Goal: Task Accomplishment & Management: Use online tool/utility

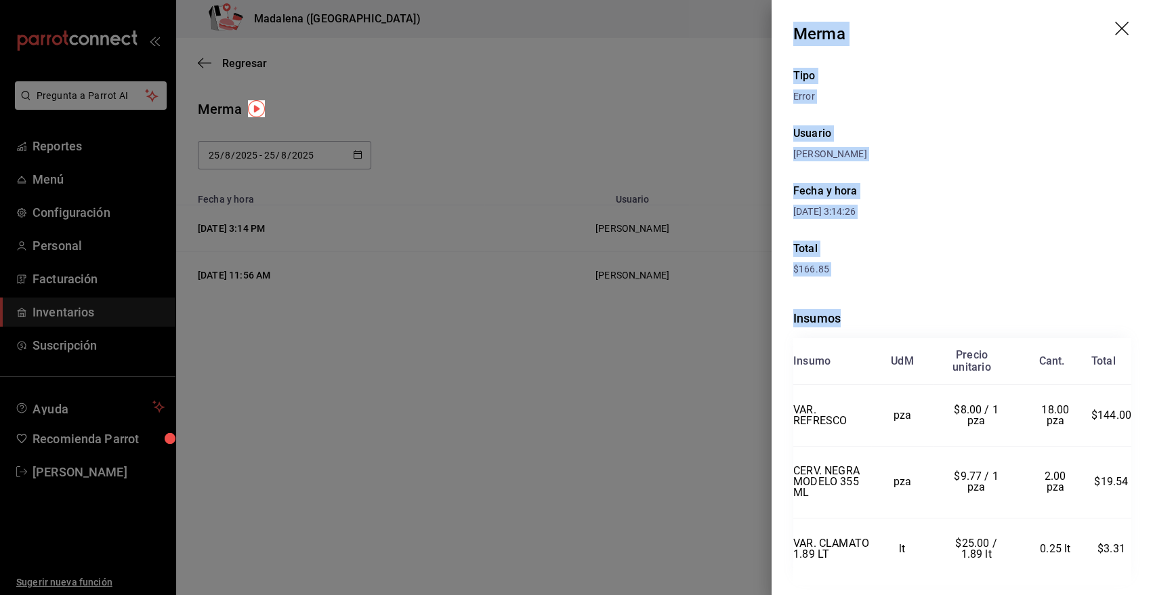
click at [1104, 28] on header "Merma" at bounding box center [961, 34] width 381 height 68
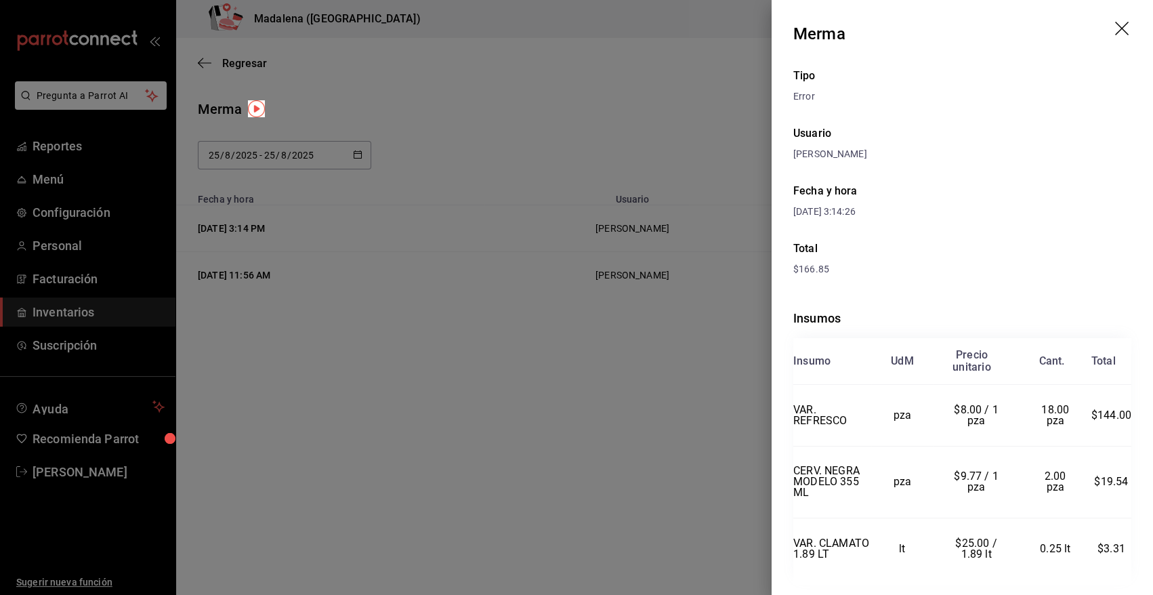
click at [1115, 33] on icon "drag" at bounding box center [1123, 30] width 16 height 16
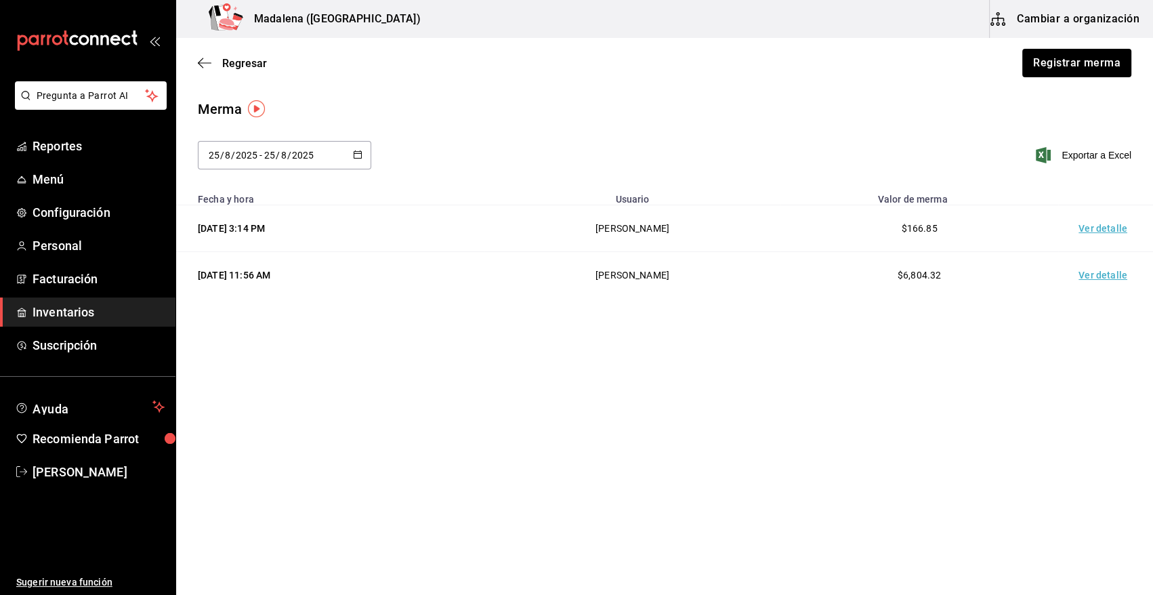
click at [70, 314] on span "Inventarios" at bounding box center [99, 312] width 132 height 18
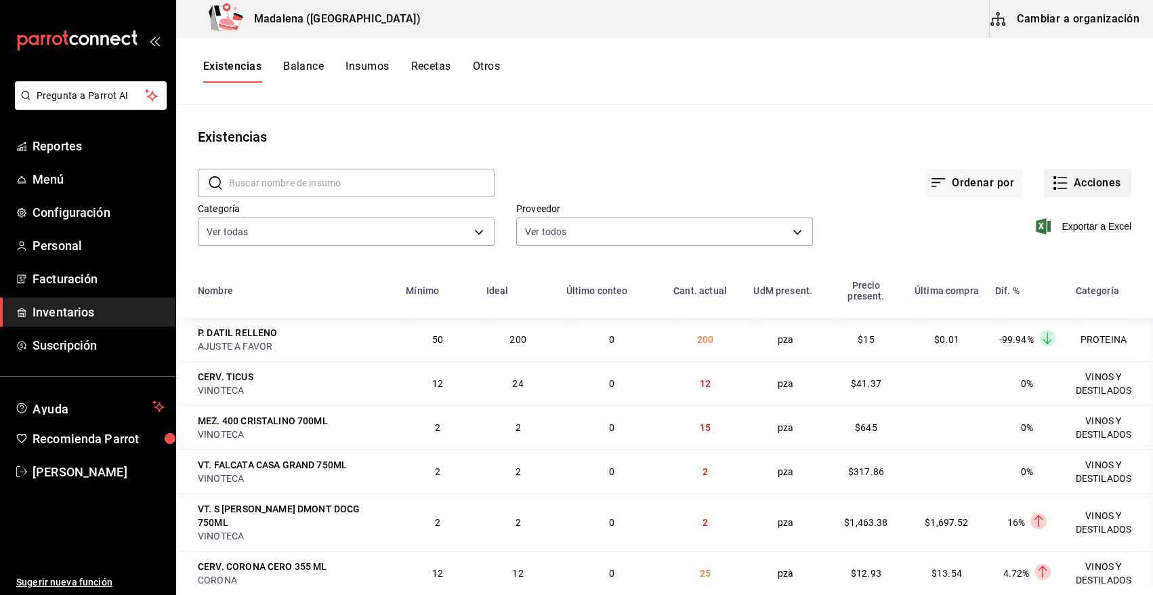
click at [1089, 184] on button "Acciones" at bounding box center [1087, 183] width 87 height 28
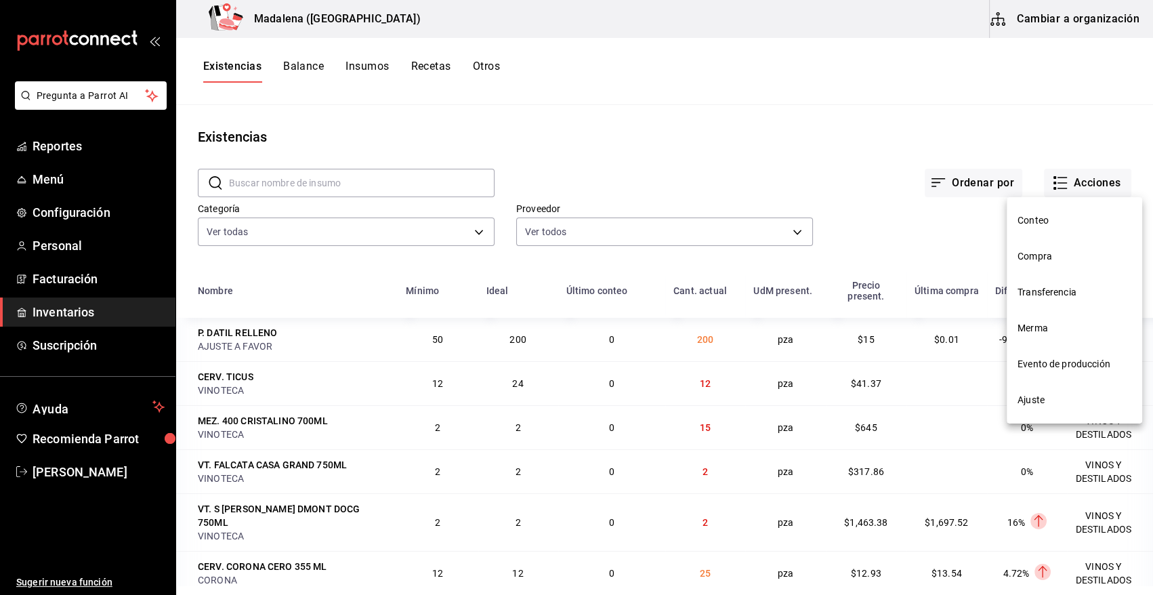
click at [1048, 258] on span "Compra" at bounding box center [1074, 256] width 114 height 14
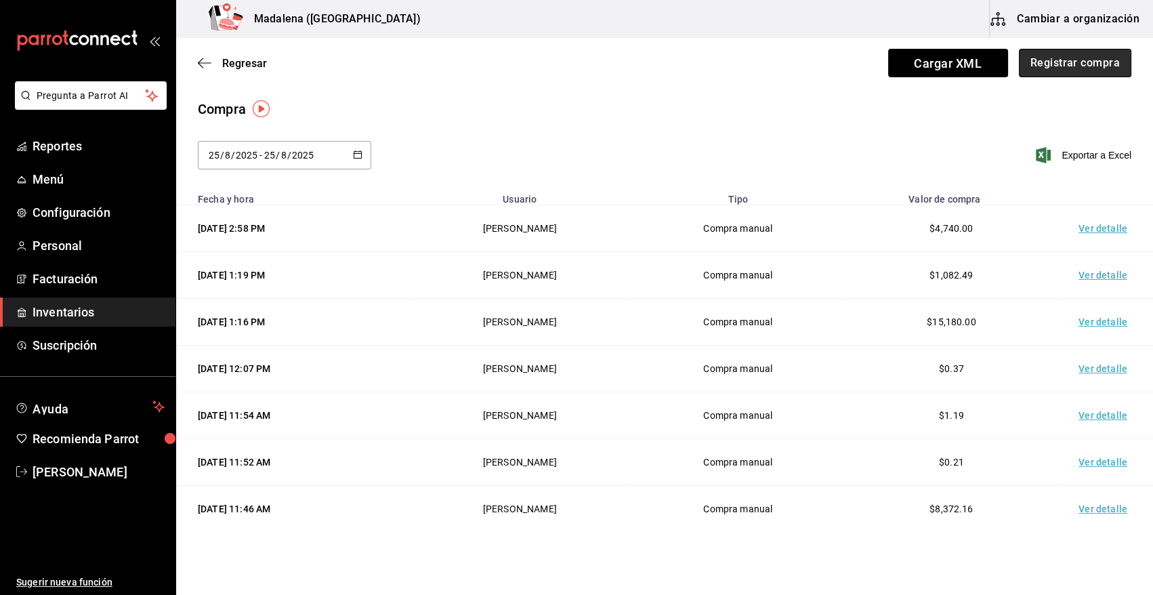
click at [1070, 54] on button "Registrar compra" at bounding box center [1075, 63] width 112 height 28
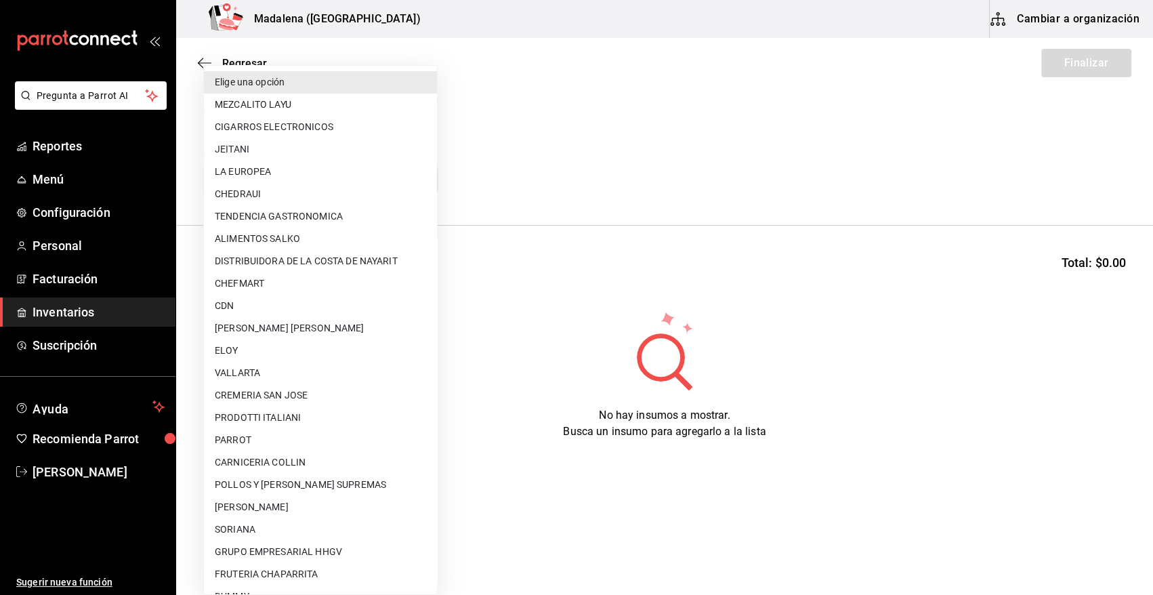
click at [287, 182] on body "Pregunta a Parrot AI Reportes Menú Configuración Personal Facturación Inventari…" at bounding box center [576, 259] width 1153 height 518
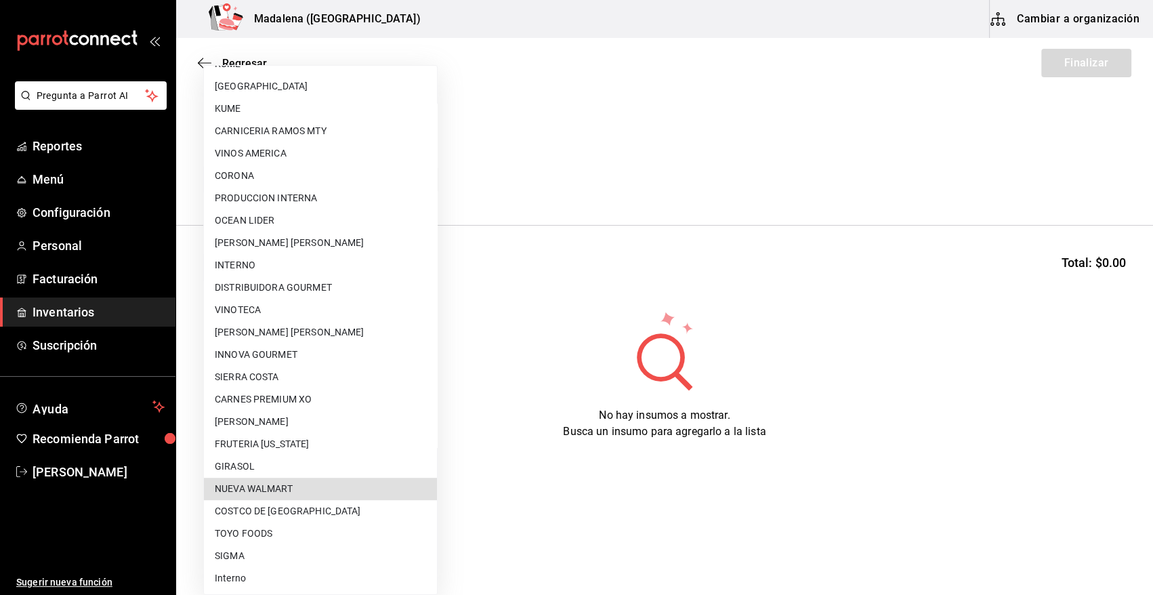
click at [304, 492] on li "NUEVA WALMART" at bounding box center [320, 488] width 233 height 22
type input "988272ea-aede-448c-9f95-bcd3ee062394"
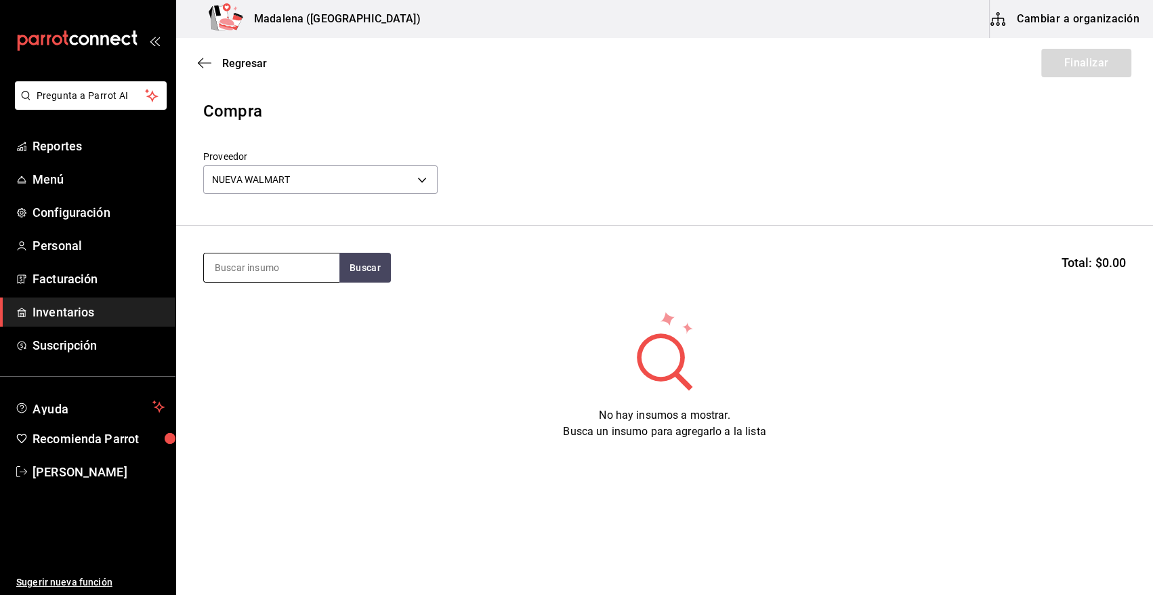
click at [259, 275] on input at bounding box center [271, 267] width 135 height 28
type input "panela"
click at [358, 261] on button "Buscar" at bounding box center [364, 268] width 51 height 30
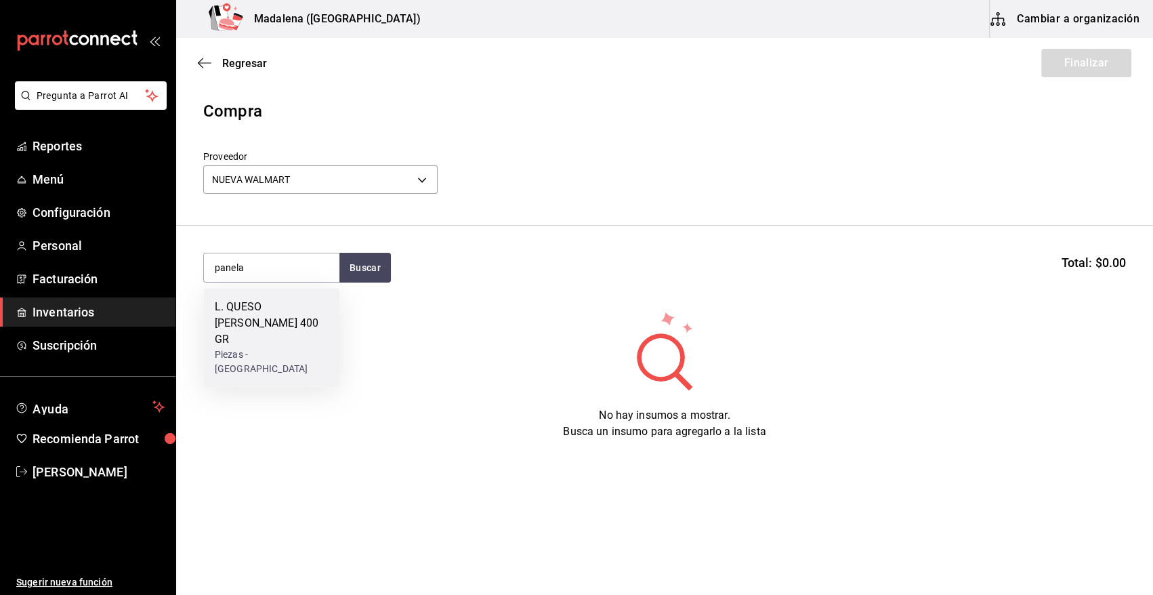
click at [252, 322] on div "L. QUESO [PERSON_NAME] 400 GR" at bounding box center [272, 323] width 114 height 49
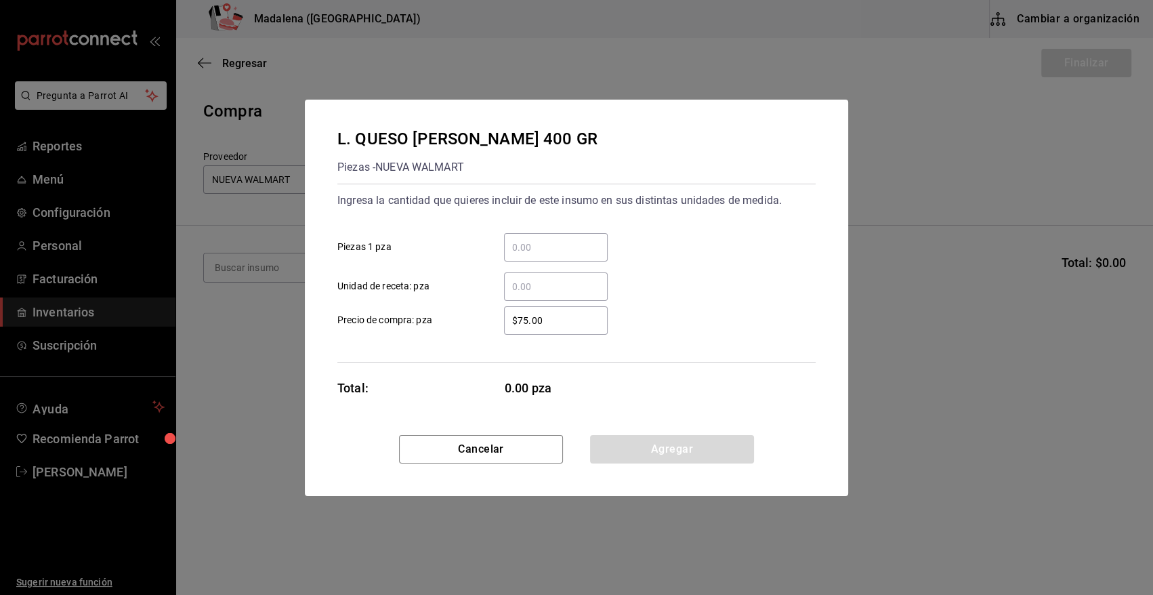
click at [525, 246] on input "​ Piezas 1 pza" at bounding box center [556, 247] width 104 height 16
type input "10"
click at [650, 452] on button "Agregar" at bounding box center [672, 449] width 164 height 28
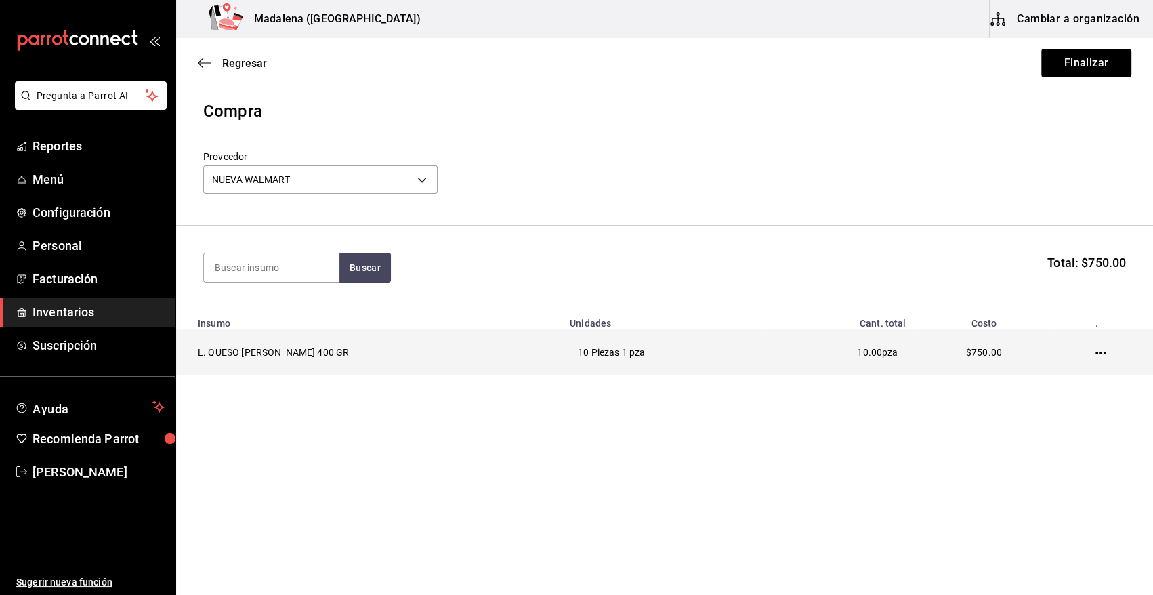
click at [1098, 354] on icon "button" at bounding box center [1100, 353] width 11 height 3
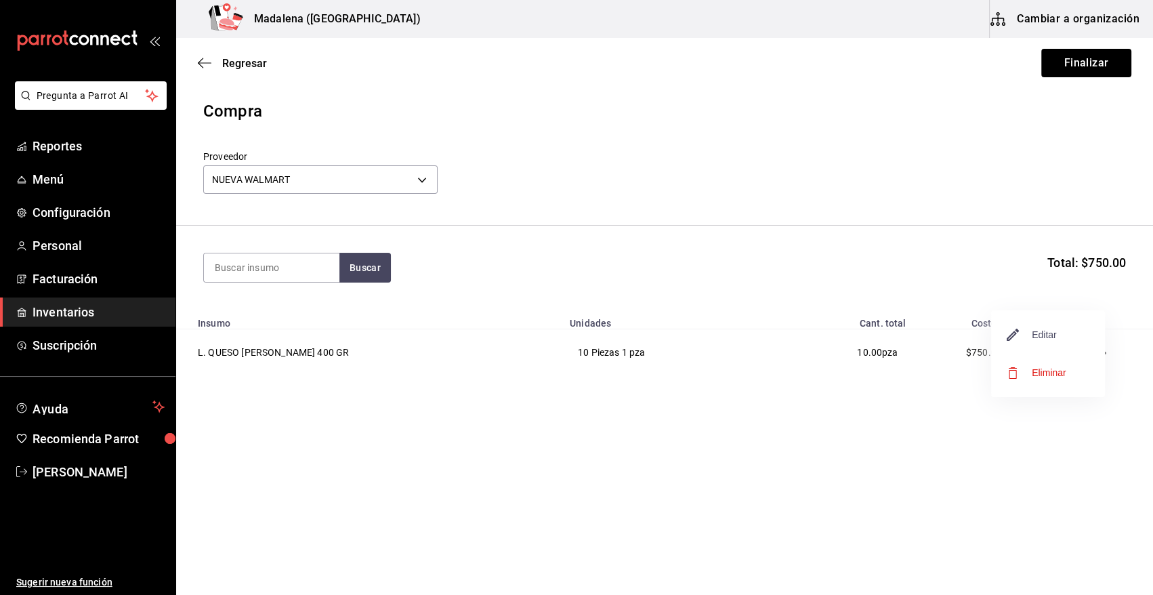
click at [1029, 333] on span "Editar" at bounding box center [1031, 334] width 49 height 16
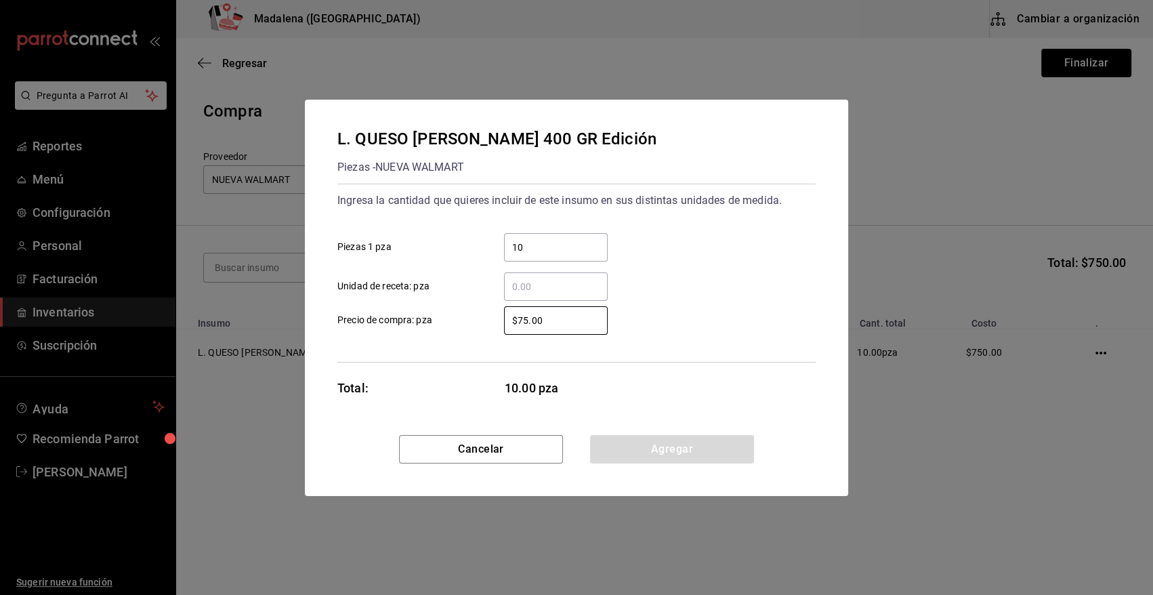
drag, startPoint x: 553, startPoint y: 320, endPoint x: 473, endPoint y: 318, distance: 79.9
click at [473, 318] on label "$75.00 ​ Precio de compra: pza" at bounding box center [472, 320] width 270 height 28
type input "$70"
click at [633, 456] on button "Agregar" at bounding box center [672, 449] width 164 height 28
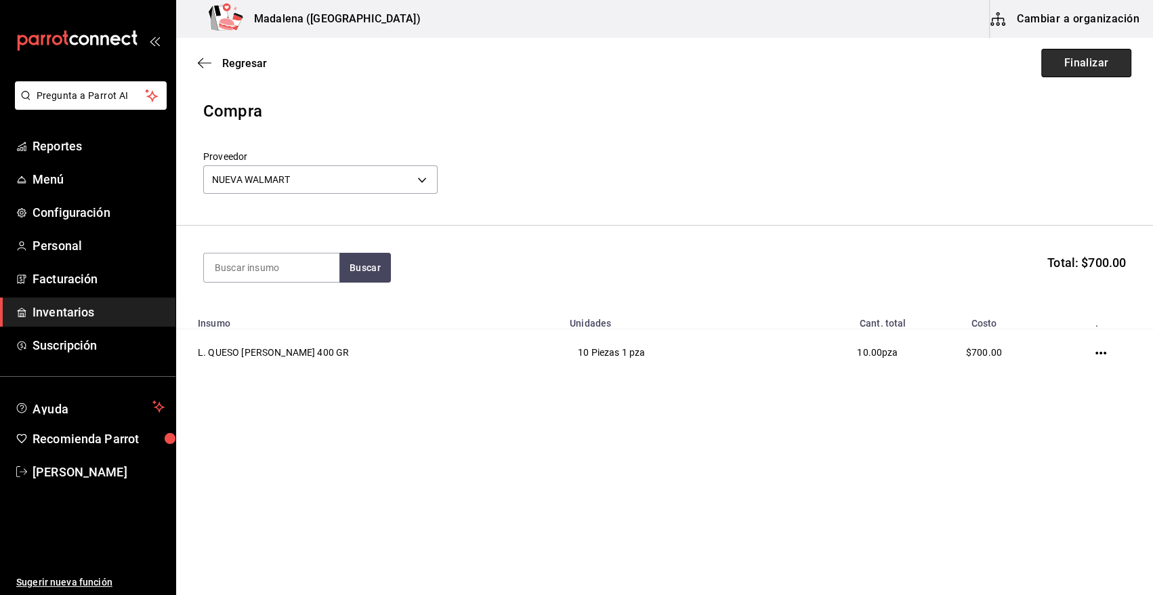
click at [1086, 68] on button "Finalizar" at bounding box center [1086, 63] width 90 height 28
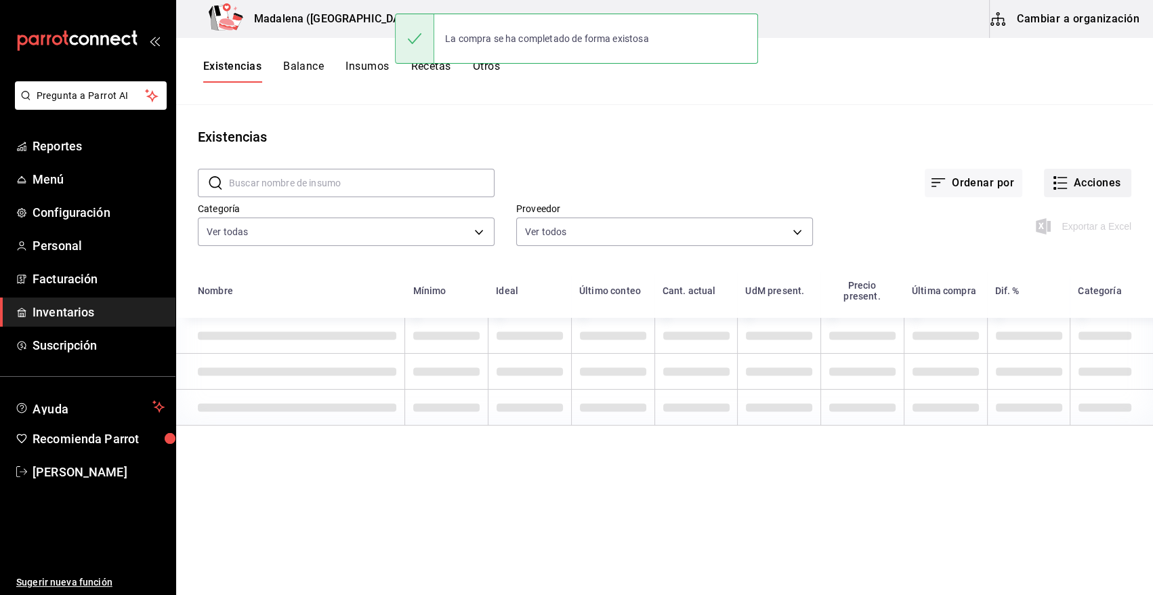
click at [1084, 188] on button "Acciones" at bounding box center [1087, 183] width 87 height 28
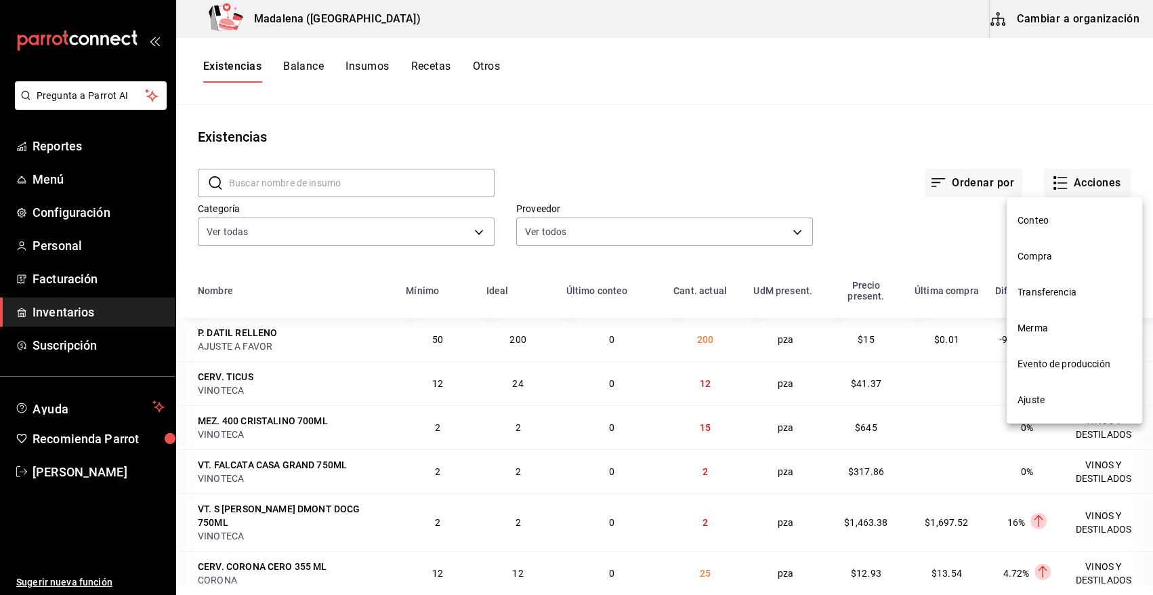
click at [1047, 261] on span "Compra" at bounding box center [1074, 256] width 114 height 14
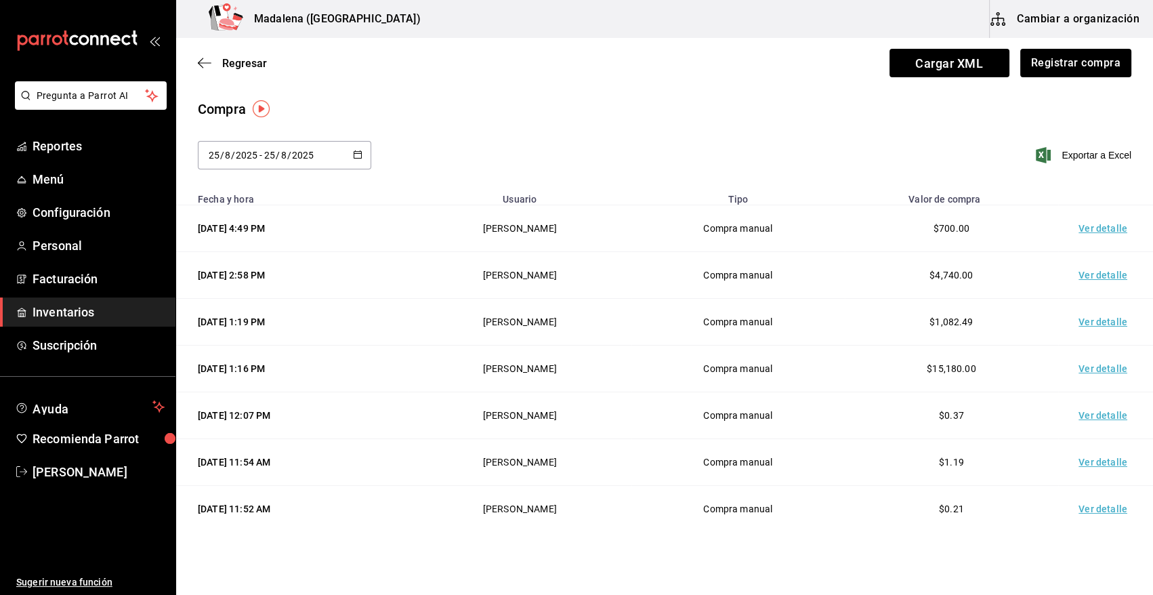
click at [1088, 233] on td "Ver detalle" at bounding box center [1105, 228] width 95 height 47
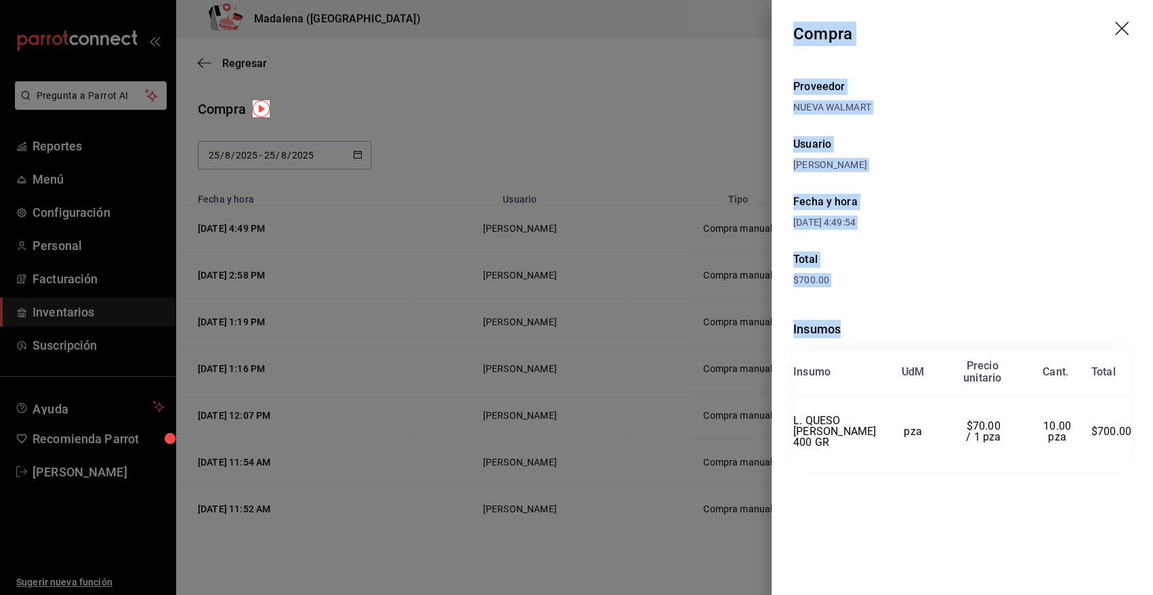
drag, startPoint x: 795, startPoint y: 28, endPoint x: 1136, endPoint y: 435, distance: 531.2
click at [1136, 435] on div "Compra Proveedor NUEVA WALMART Usuario [PERSON_NAME] Fecha y hora [DATE] 4:49:5…" at bounding box center [961, 297] width 381 height 595
click at [1120, 27] on icon "drag" at bounding box center [1122, 29] width 14 height 14
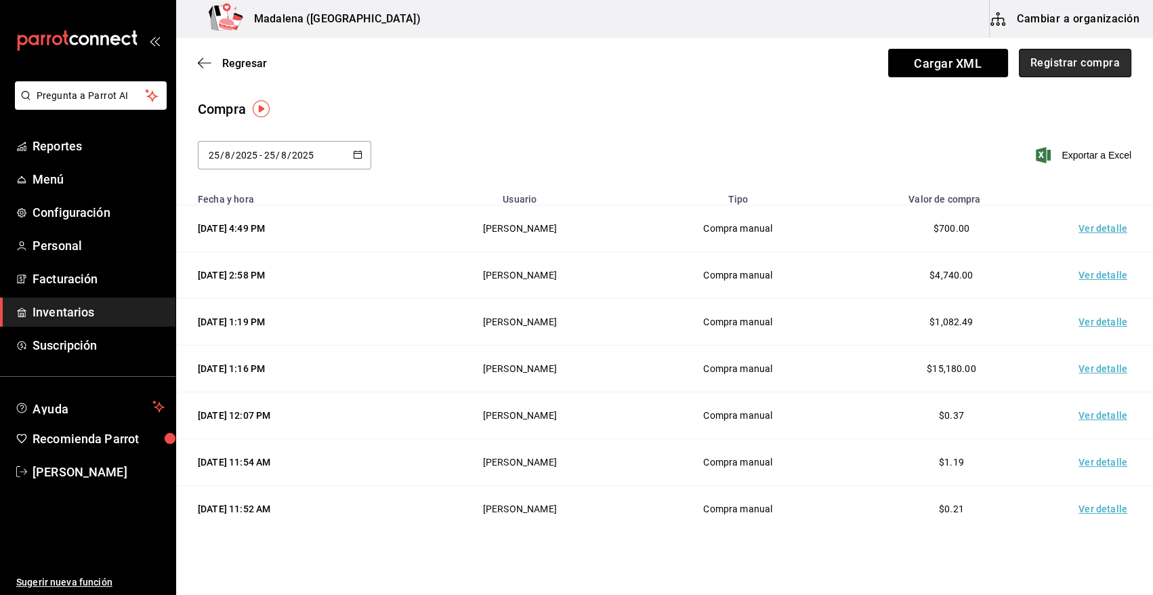
click at [1053, 67] on button "Registrar compra" at bounding box center [1075, 63] width 112 height 28
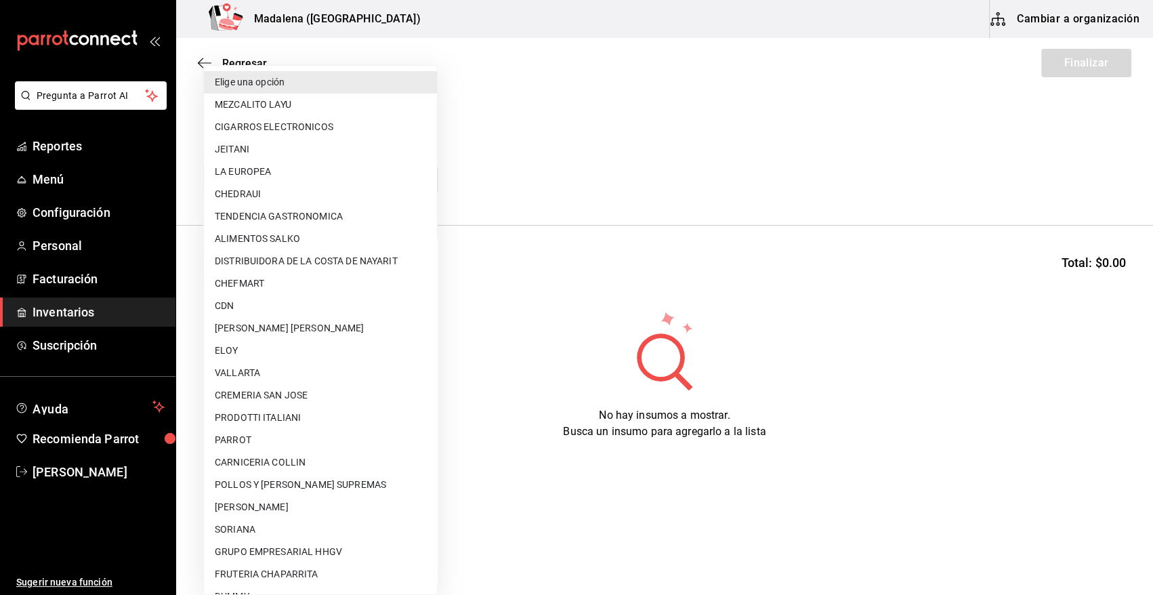
click at [346, 185] on body "Pregunta a Parrot AI Reportes Menú Configuración Personal Facturación Inventari…" at bounding box center [576, 259] width 1153 height 518
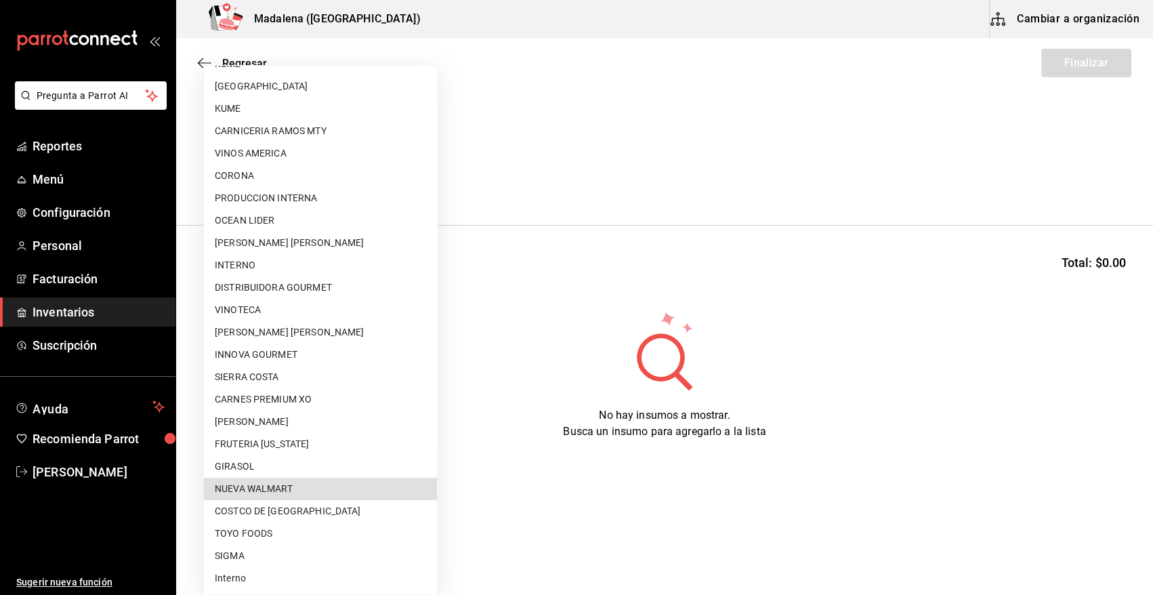
drag, startPoint x: 271, startPoint y: 494, endPoint x: 264, endPoint y: 496, distance: 7.1
click at [265, 494] on li "NUEVA WALMART" at bounding box center [320, 488] width 233 height 22
type input "988272ea-aede-448c-9f95-bcd3ee062394"
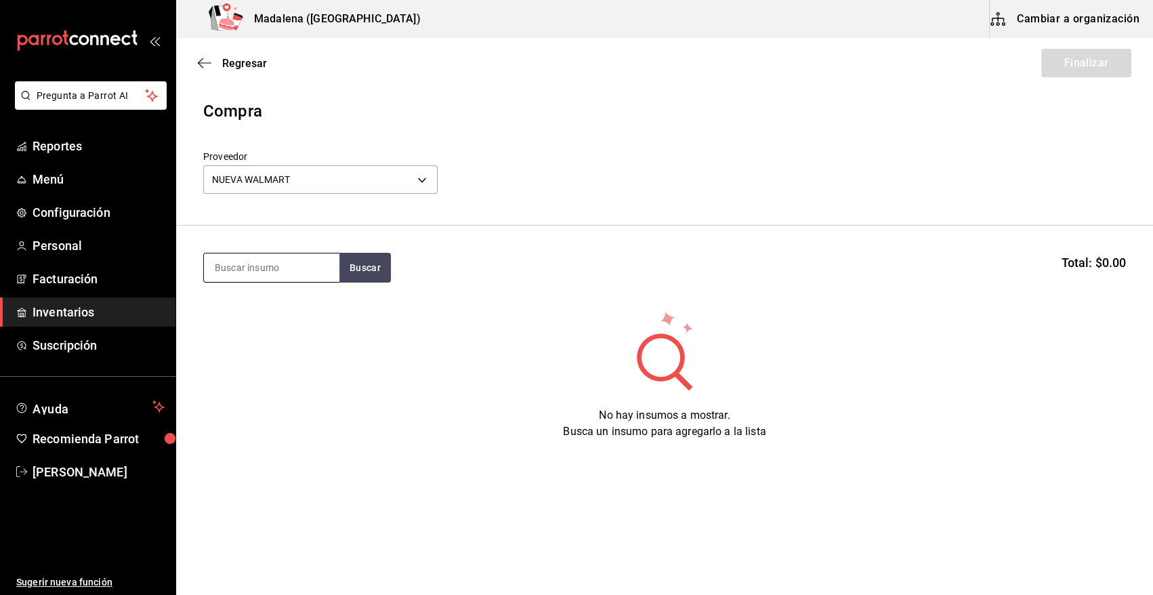
click at [296, 270] on input at bounding box center [271, 267] width 135 height 28
type input "ferr"
click at [369, 272] on button "Buscar" at bounding box center [364, 268] width 51 height 30
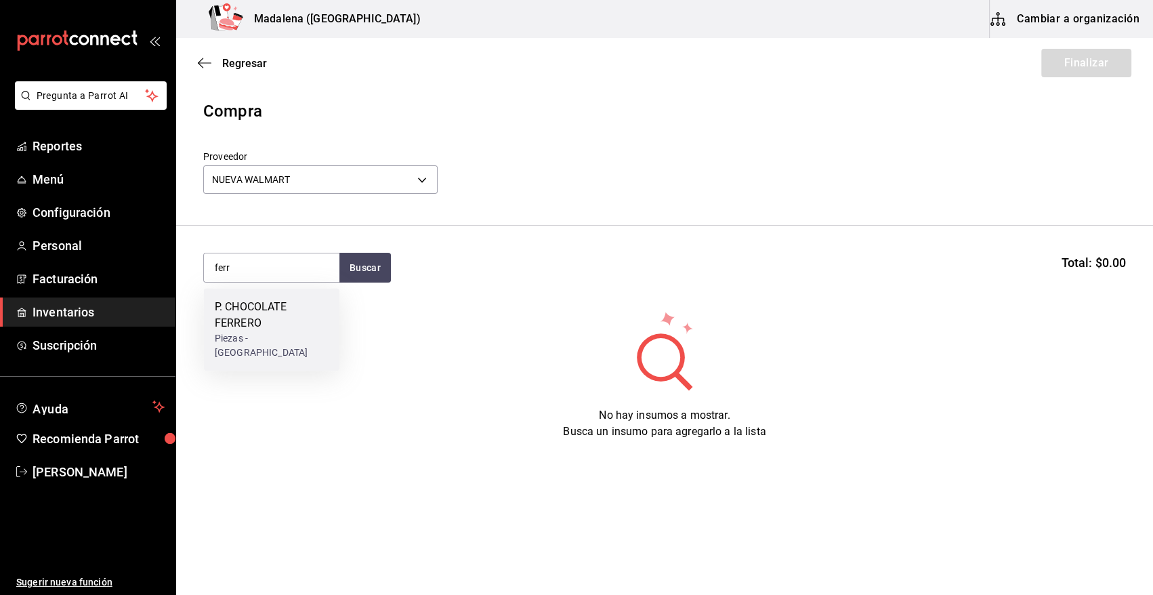
click at [263, 316] on div "P. CHOCOLATE FERRERO" at bounding box center [272, 315] width 114 height 33
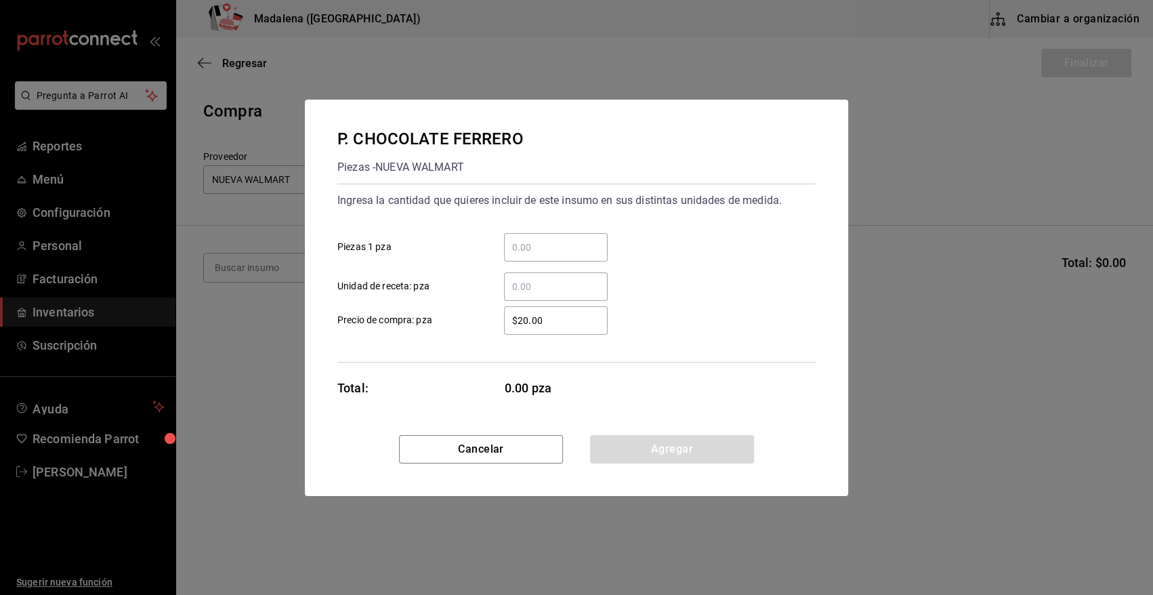
click at [547, 246] on input "​ Piezas 1 pza" at bounding box center [556, 247] width 104 height 16
type input "32"
drag, startPoint x: 577, startPoint y: 319, endPoint x: 451, endPoint y: 337, distance: 127.2
click at [451, 337] on div "Ingresa la cantidad que quieres incluir de este insumo en sus distintas unidade…" at bounding box center [576, 273] width 478 height 179
type input "$8.38"
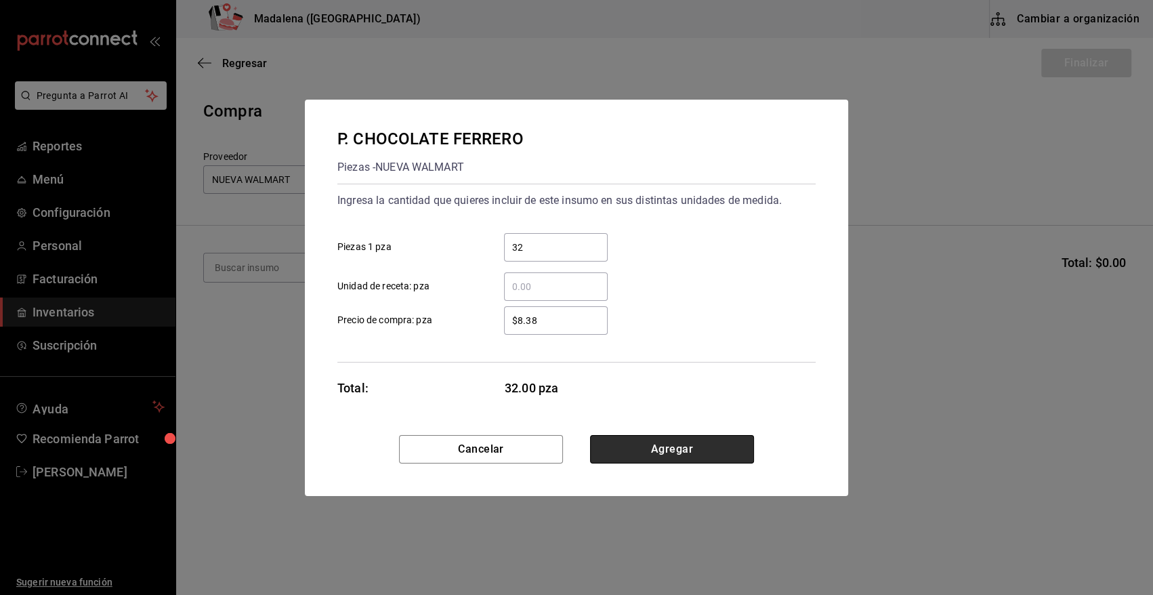
click at [668, 452] on button "Agregar" at bounding box center [672, 449] width 164 height 28
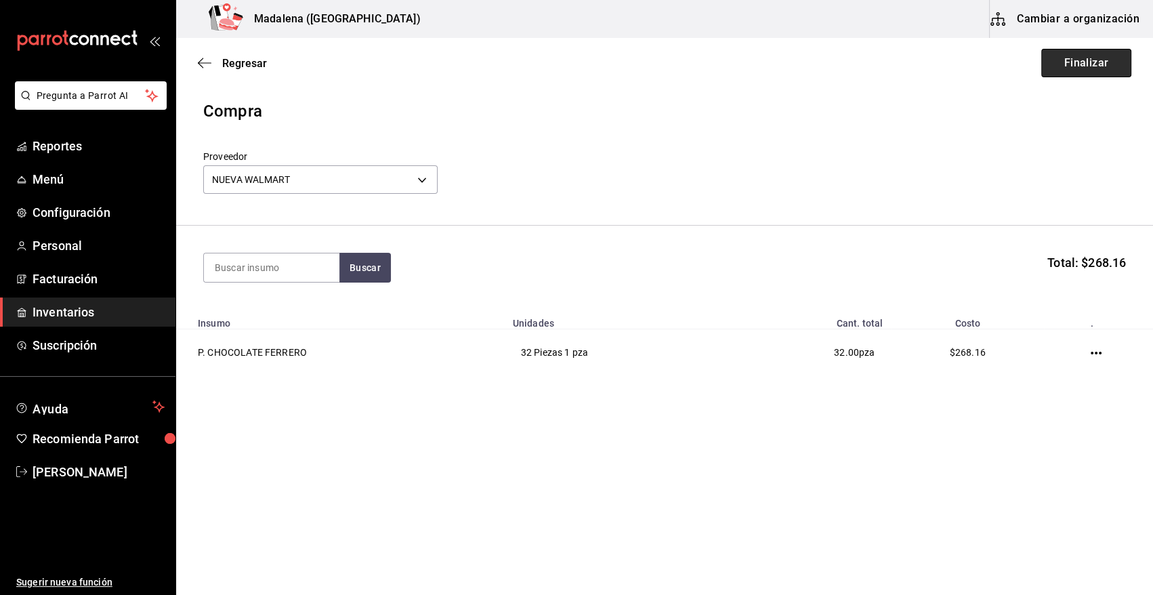
click at [1084, 65] on button "Finalizar" at bounding box center [1086, 63] width 90 height 28
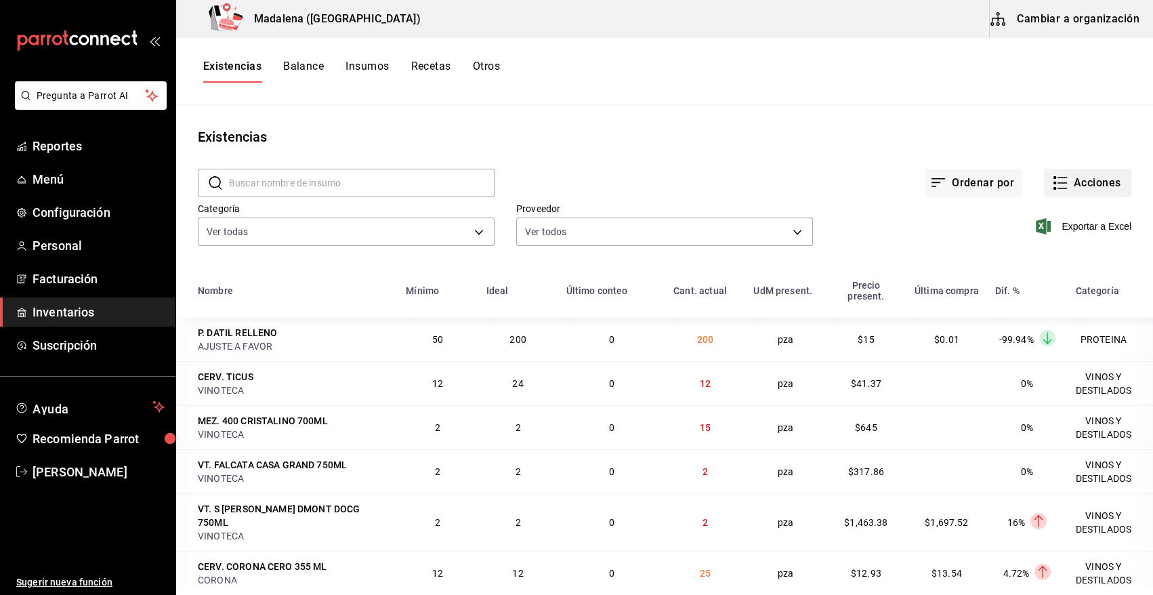
click at [1100, 179] on button "Acciones" at bounding box center [1087, 183] width 87 height 28
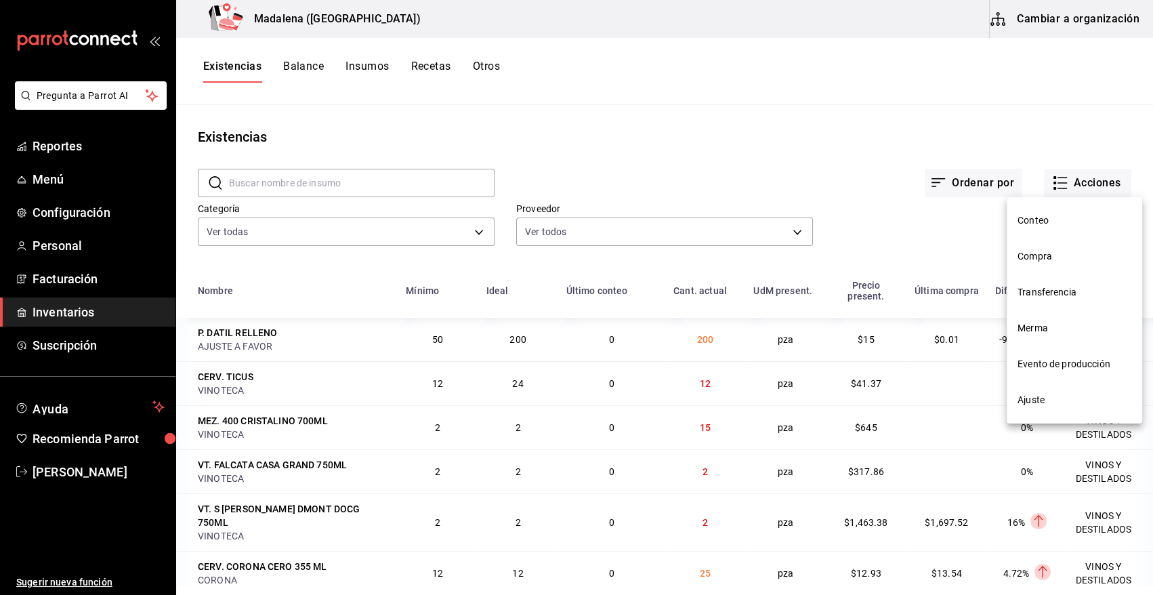
click at [1044, 258] on span "Compra" at bounding box center [1074, 256] width 114 height 14
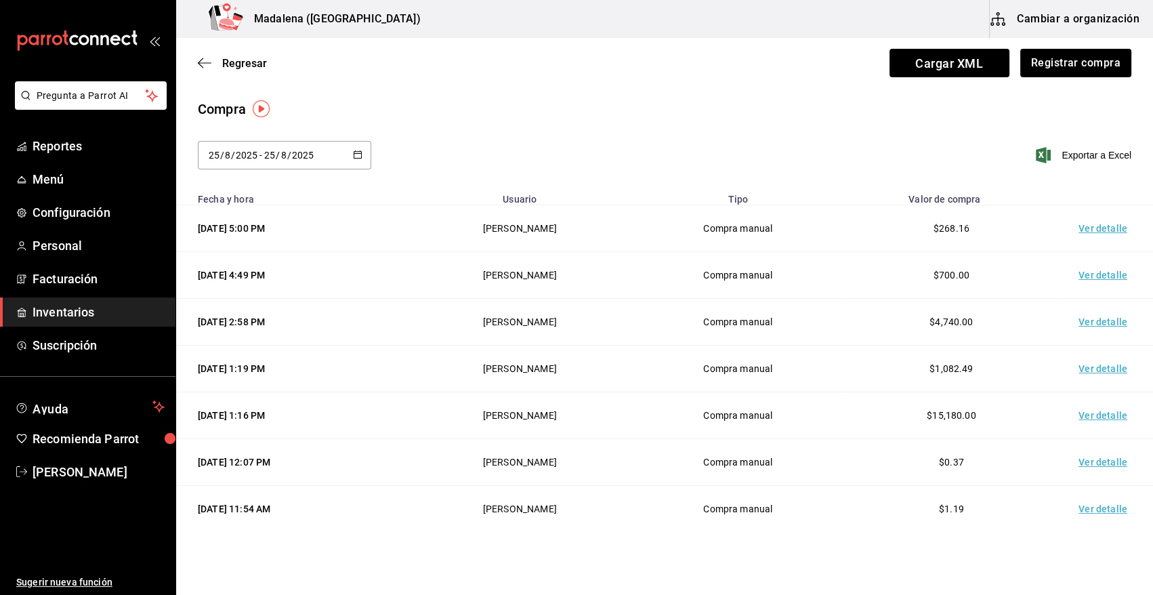
click at [1090, 229] on td "Ver detalle" at bounding box center [1105, 228] width 95 height 47
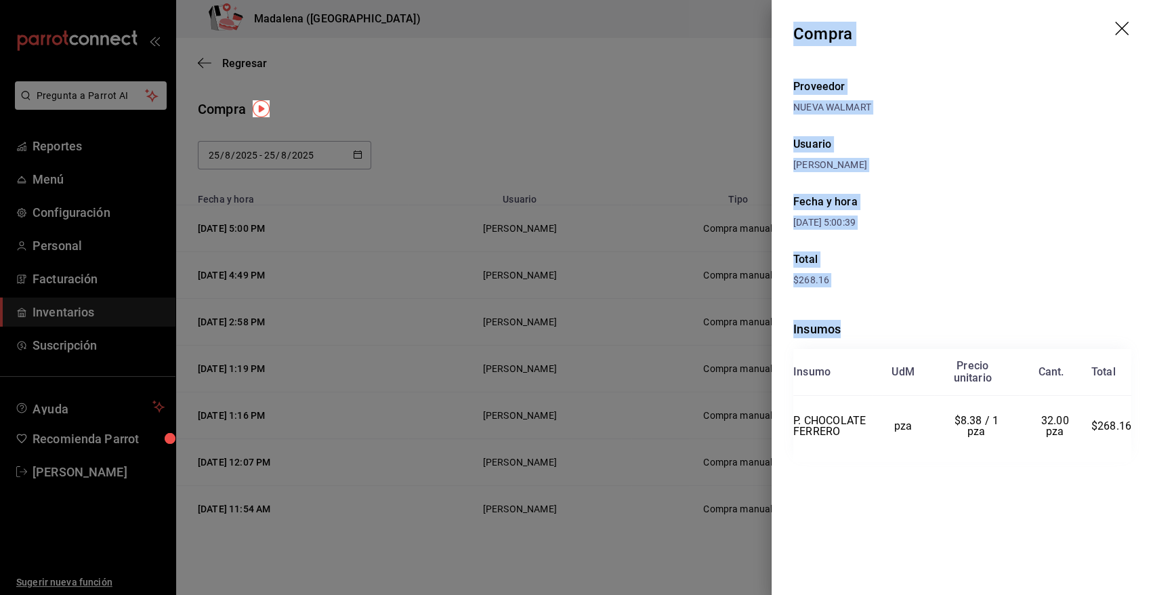
drag, startPoint x: 793, startPoint y: 33, endPoint x: 1141, endPoint y: 456, distance: 548.1
click at [1141, 456] on div "Compra Proveedor NUEVA WALMART Usuario [PERSON_NAME] Fecha y hora [DATE] 5:00:3…" at bounding box center [961, 297] width 381 height 595
click at [1122, 24] on icon "drag" at bounding box center [1123, 30] width 16 height 16
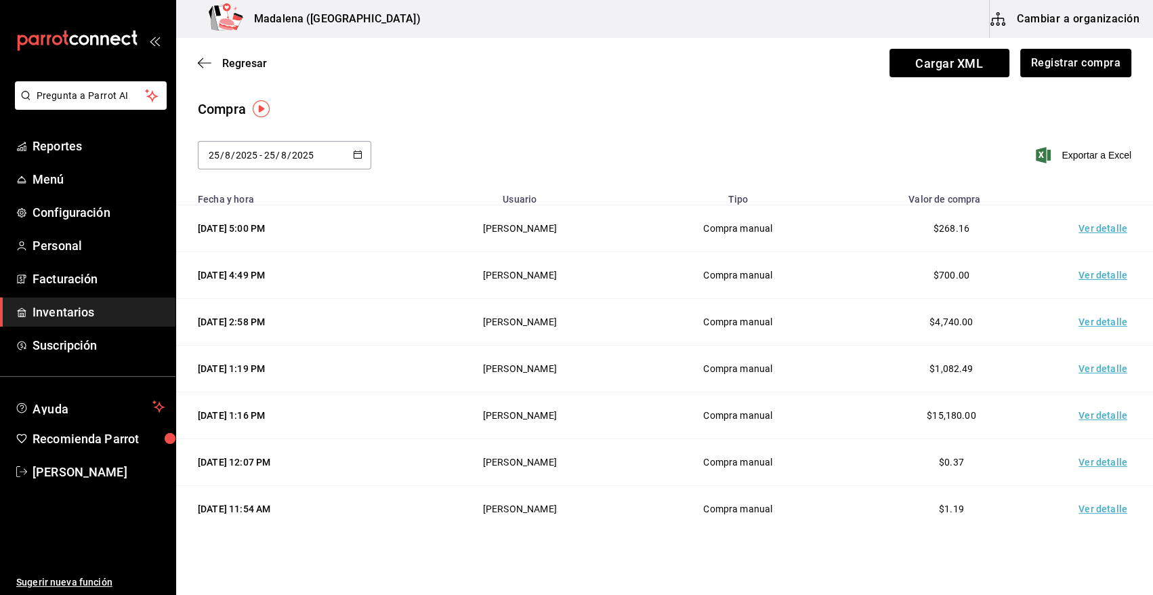
drag, startPoint x: 1071, startPoint y: 9, endPoint x: 816, endPoint y: 133, distance: 283.2
click at [816, 133] on div "Compra [DATE] [DATE] - [DATE] [DATE] Exportar a Excel" at bounding box center [664, 142] width 977 height 87
click at [87, 314] on span "Inventarios" at bounding box center [99, 312] width 132 height 18
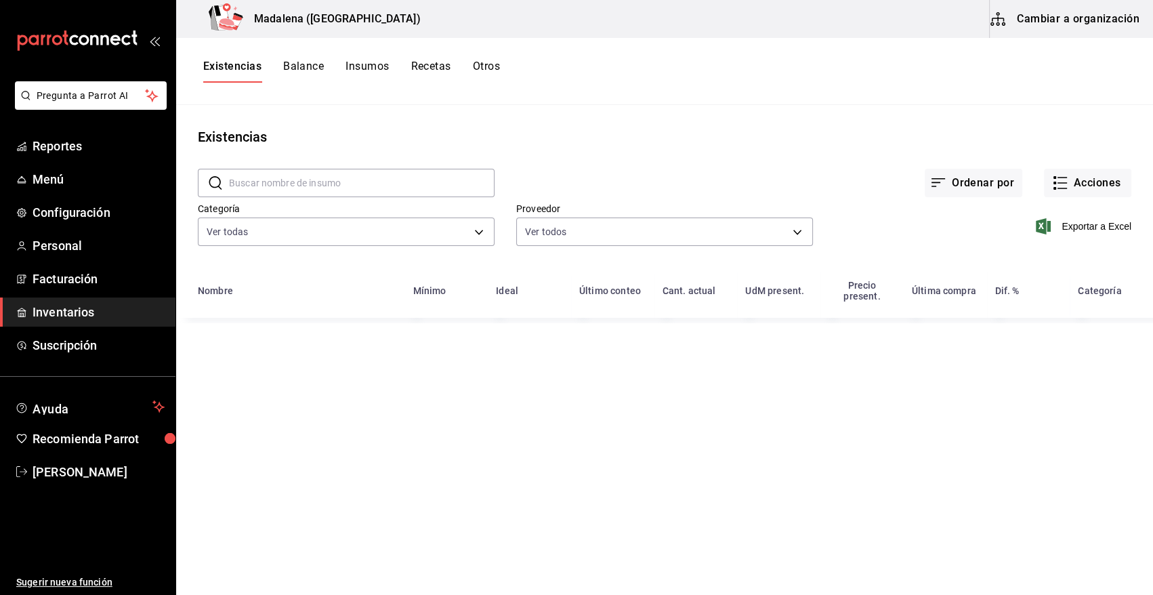
click at [318, 190] on input "text" at bounding box center [361, 182] width 265 height 27
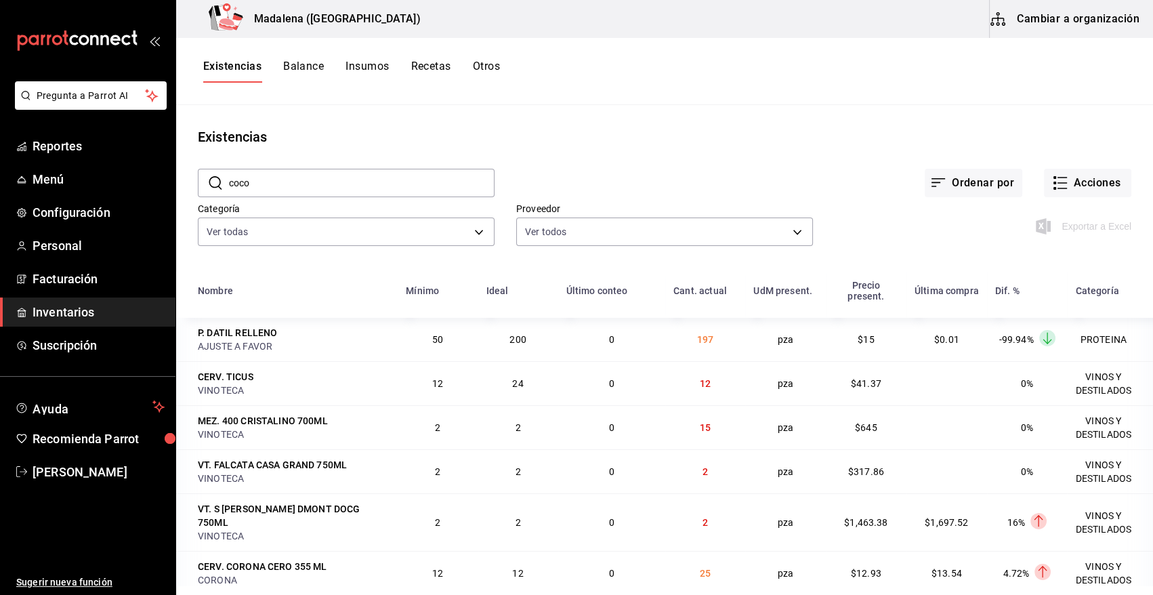
type input "COCO"
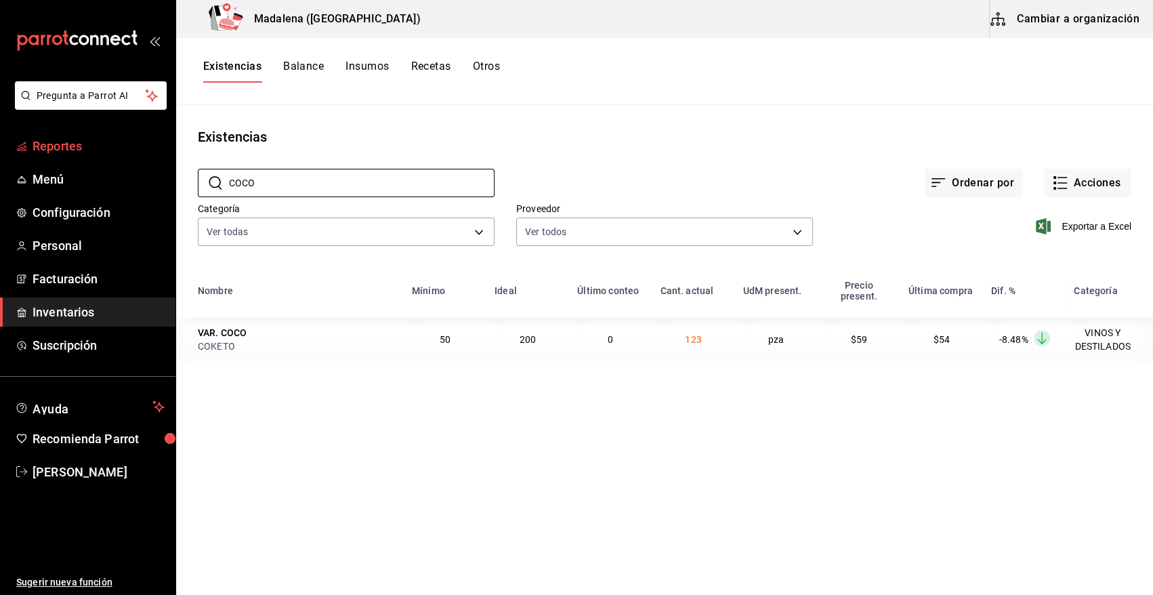
click at [64, 148] on span "Reportes" at bounding box center [99, 146] width 132 height 18
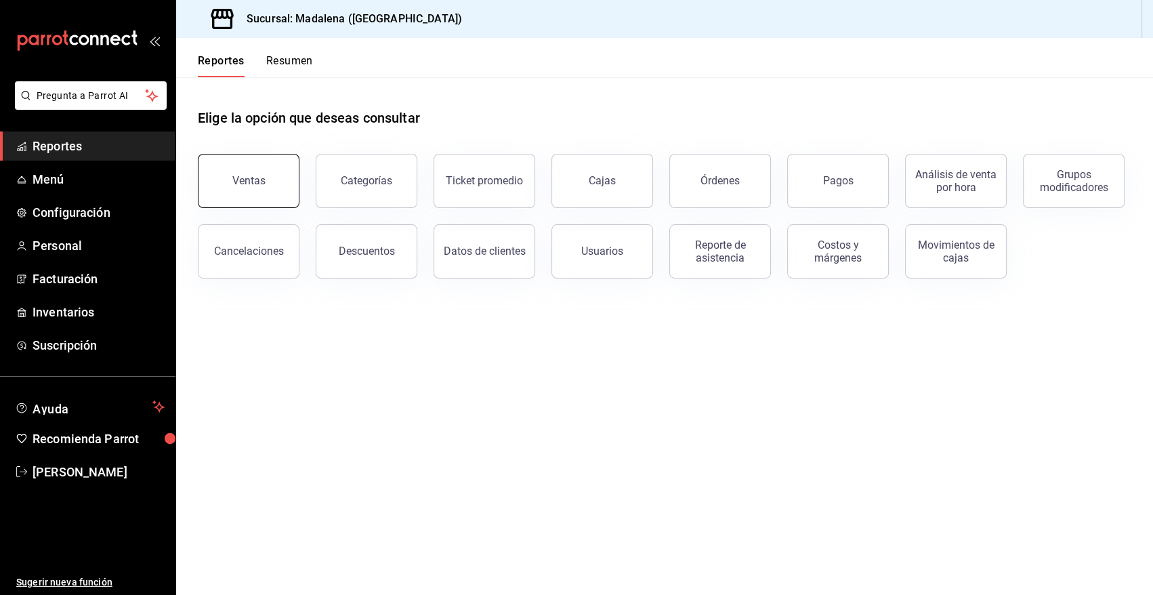
click at [263, 166] on button "Ventas" at bounding box center [249, 181] width 102 height 54
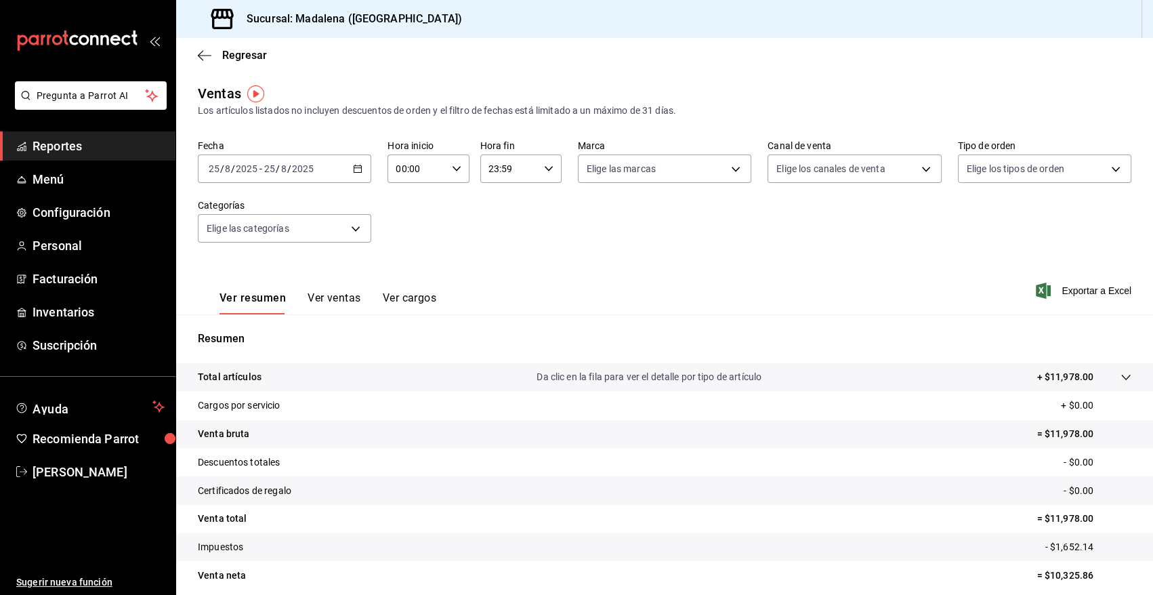
click at [355, 173] on div "[DATE] [DATE] - [DATE] [DATE]" at bounding box center [284, 168] width 173 height 28
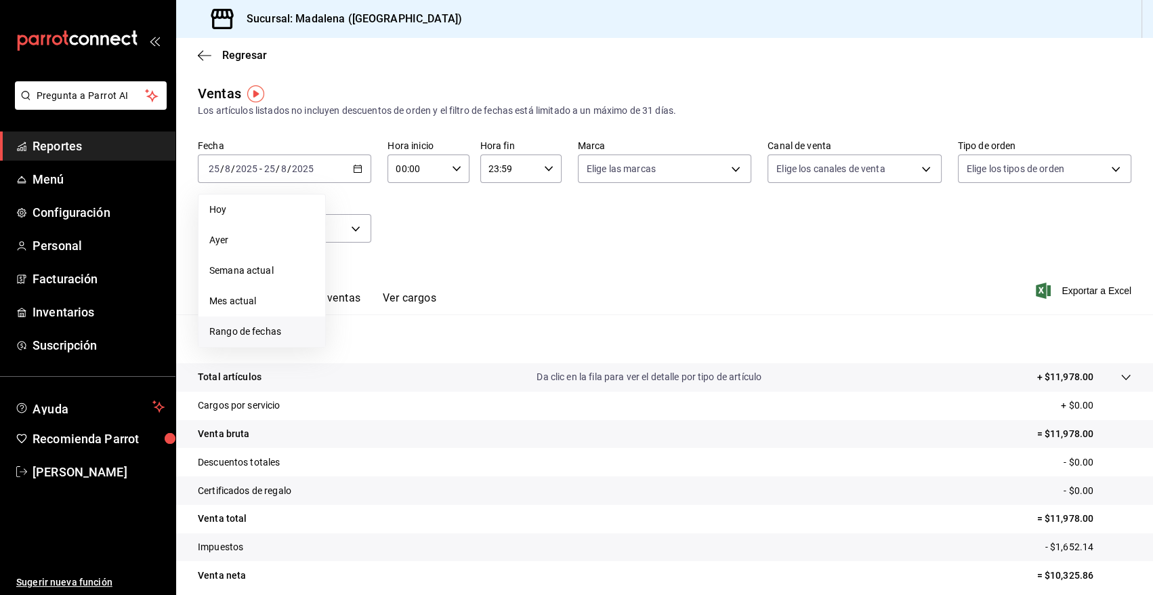
click at [251, 335] on span "Rango de fechas" at bounding box center [261, 331] width 105 height 14
click at [471, 212] on icon "button" at bounding box center [475, 218] width 16 height 16
click at [471, 213] on icon "button" at bounding box center [475, 221] width 16 height 16
click at [471, 212] on icon "button" at bounding box center [475, 218] width 16 height 16
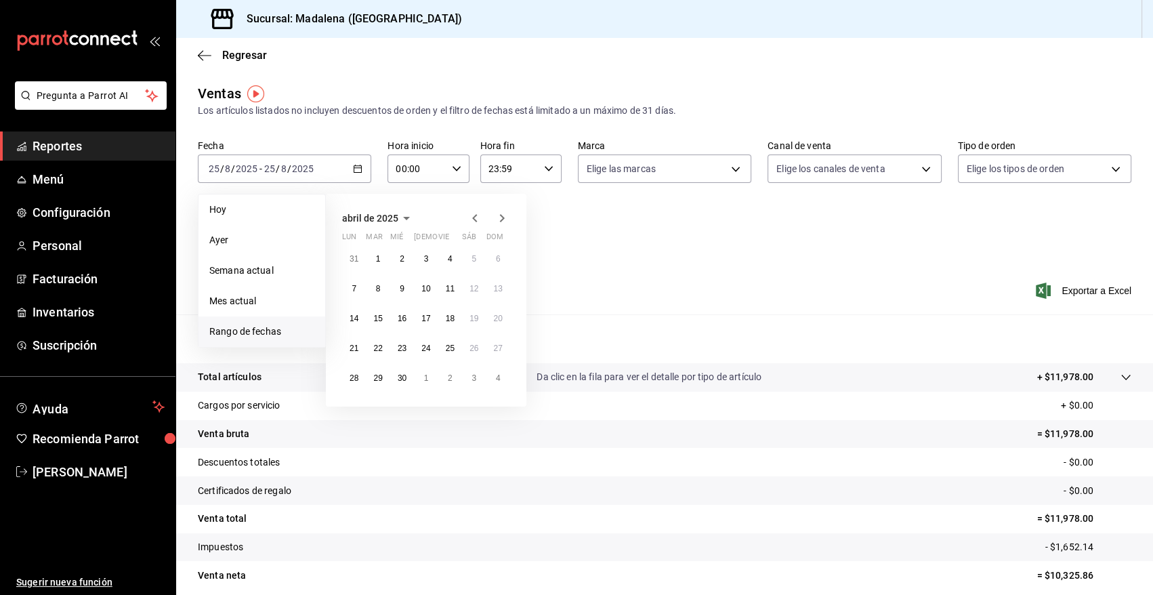
click at [471, 212] on icon "button" at bounding box center [475, 218] width 16 height 16
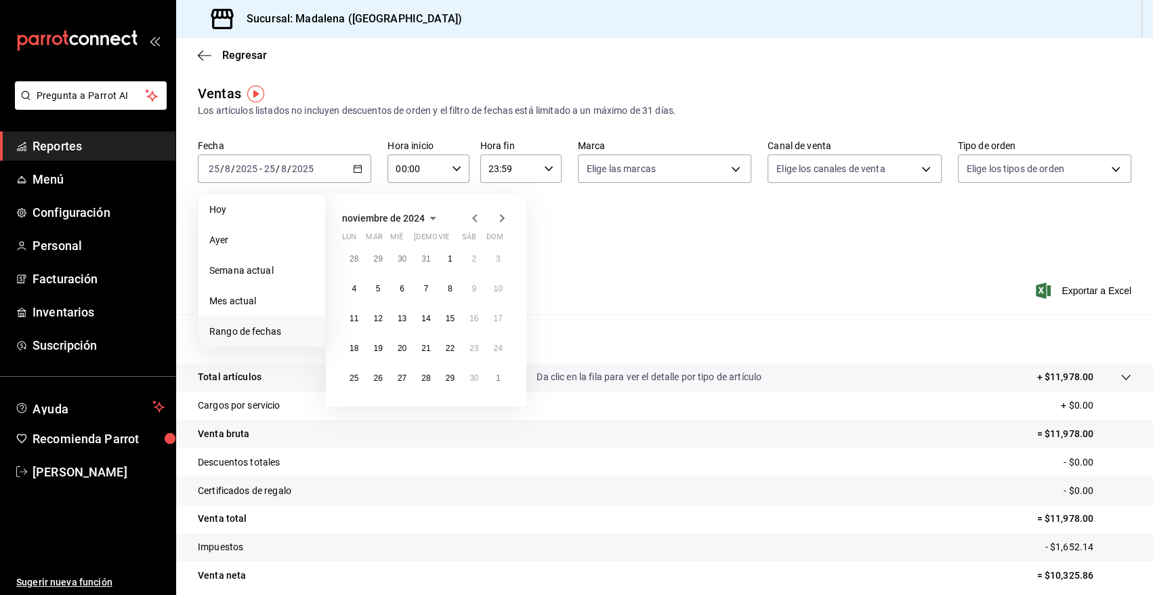
click at [431, 217] on icon "button" at bounding box center [432, 218] width 7 height 3
click at [503, 217] on icon "button" at bounding box center [502, 218] width 5 height 8
click at [381, 244] on button "enero" at bounding box center [370, 244] width 56 height 24
click at [448, 377] on abbr "31" at bounding box center [450, 377] width 9 height 9
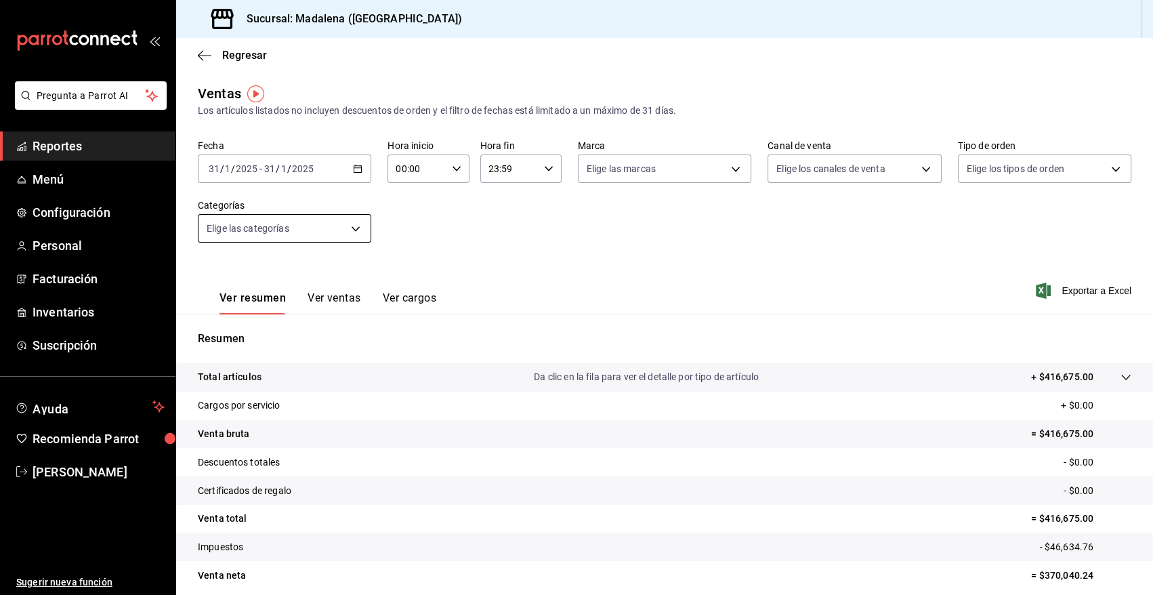
click at [359, 228] on body "Pregunta a Parrot AI Reportes Menú Configuración Personal Facturación Inventari…" at bounding box center [576, 297] width 1153 height 595
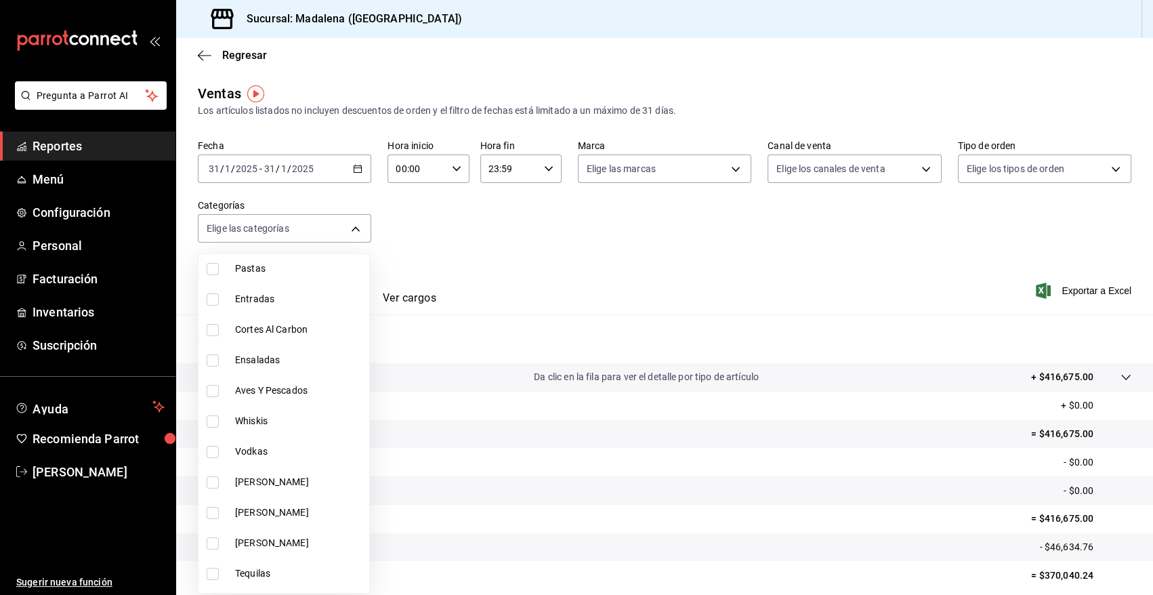
scroll to position [254, 0]
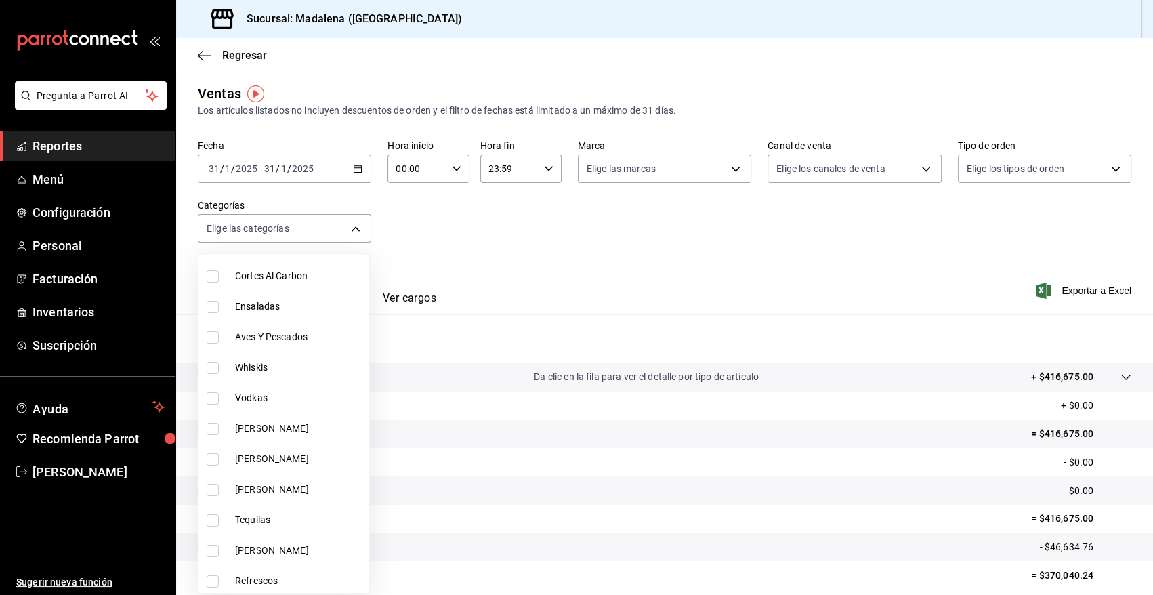
click at [213, 428] on input "checkbox" at bounding box center [213, 429] width 12 height 12
checkbox input "true"
type input "cb955d70-6ff3-4edf-b9a1-8c0d7bf12a47"
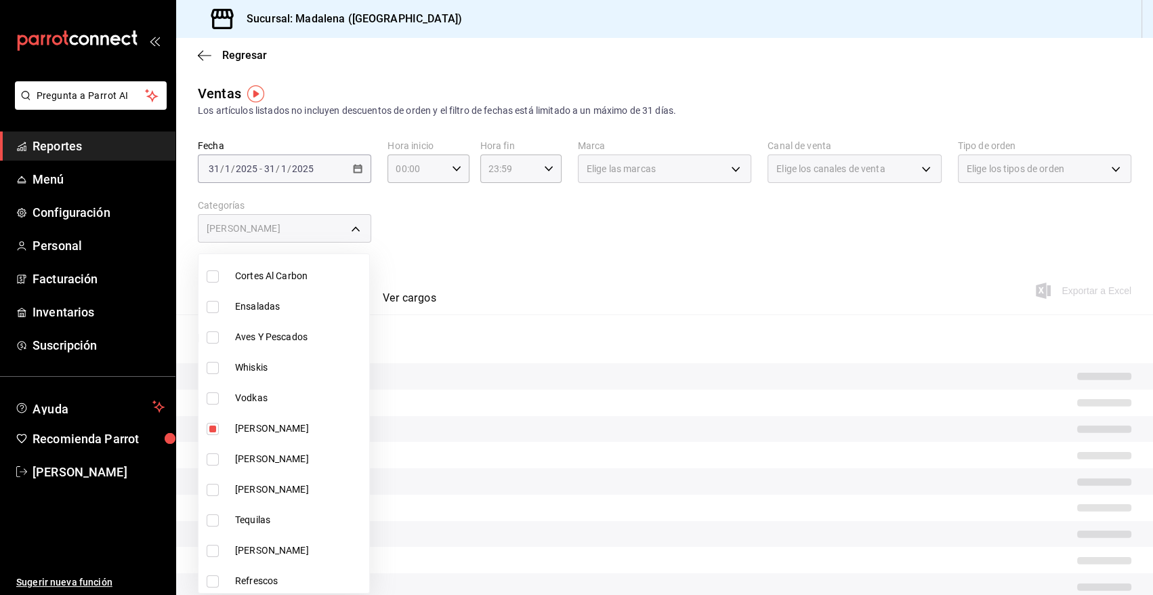
click at [211, 455] on input "checkbox" at bounding box center [213, 459] width 12 height 12
checkbox input "true"
type input "cb955d70-6ff3-4edf-b9a1-8c0d7bf12a47,88a5c3f7-6082-435f-a13d-68e76c0ea5ed"
click at [213, 492] on input "checkbox" at bounding box center [213, 490] width 12 height 12
checkbox input "true"
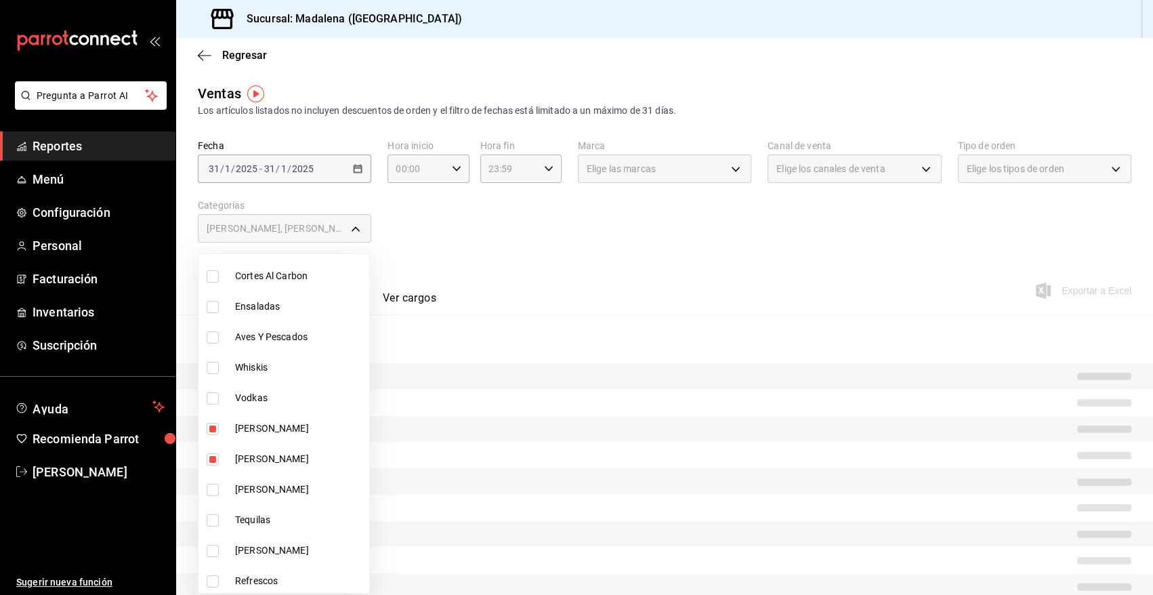
type input "cb955d70-6ff3-4edf-b9a1-8c0d7bf12a47,88a5c3f7-6082-435f-a13d-68e76c0ea5ed,5729e…"
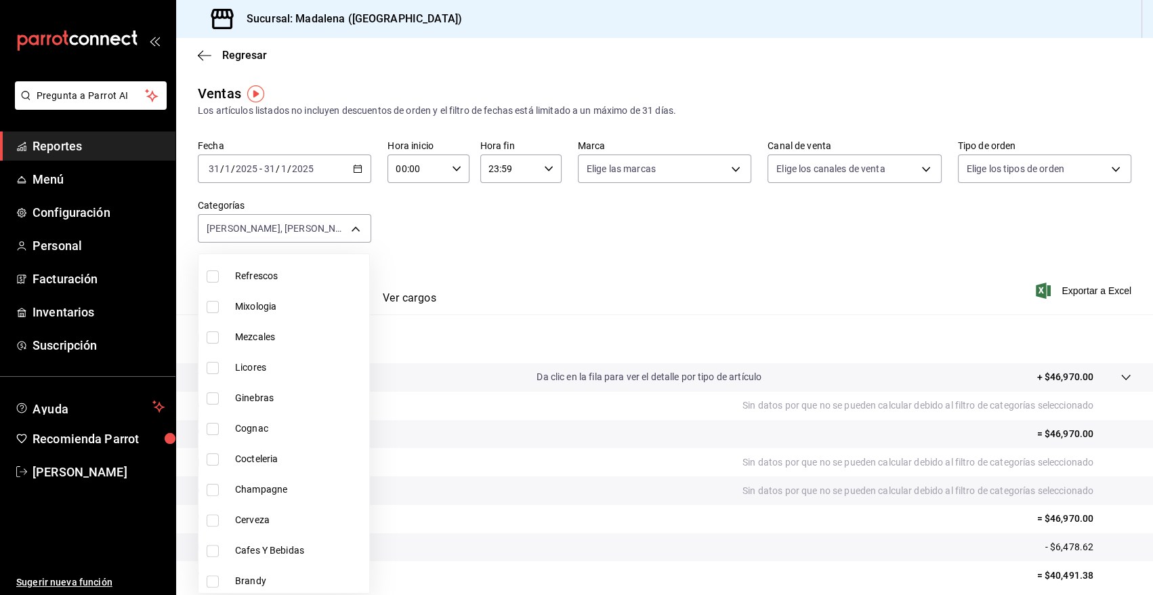
scroll to position [561, 0]
click at [211, 486] on input "checkbox" at bounding box center [213, 487] width 12 height 12
checkbox input "true"
type input "cb955d70-6ff3-4edf-b9a1-8c0d7bf12a47,88a5c3f7-6082-435f-a13d-68e76c0ea5ed,5729e…"
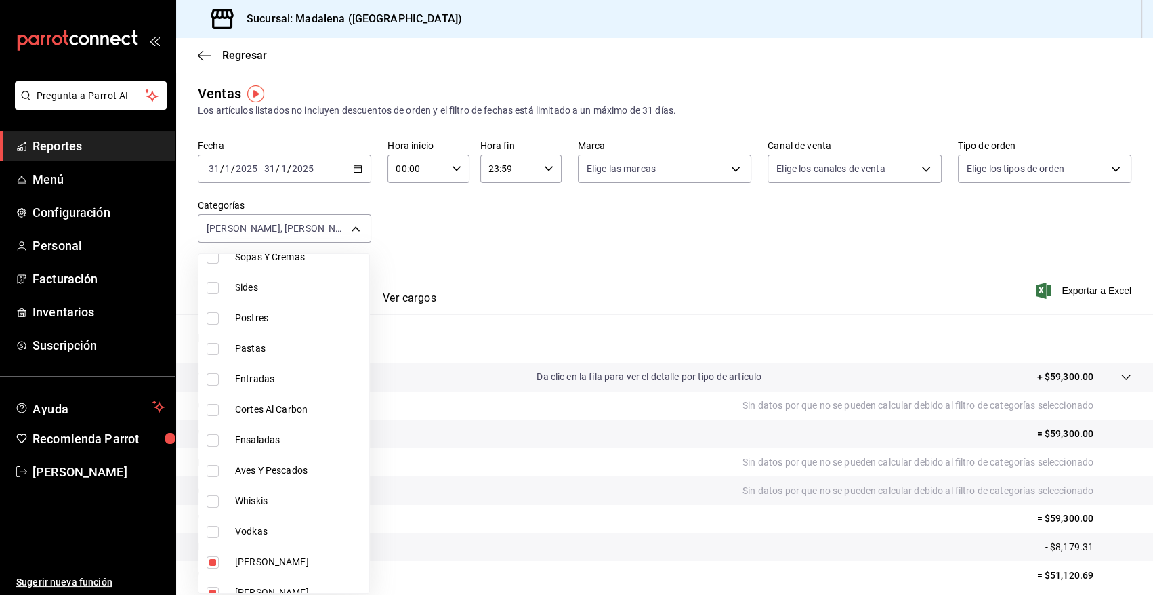
scroll to position [54, 0]
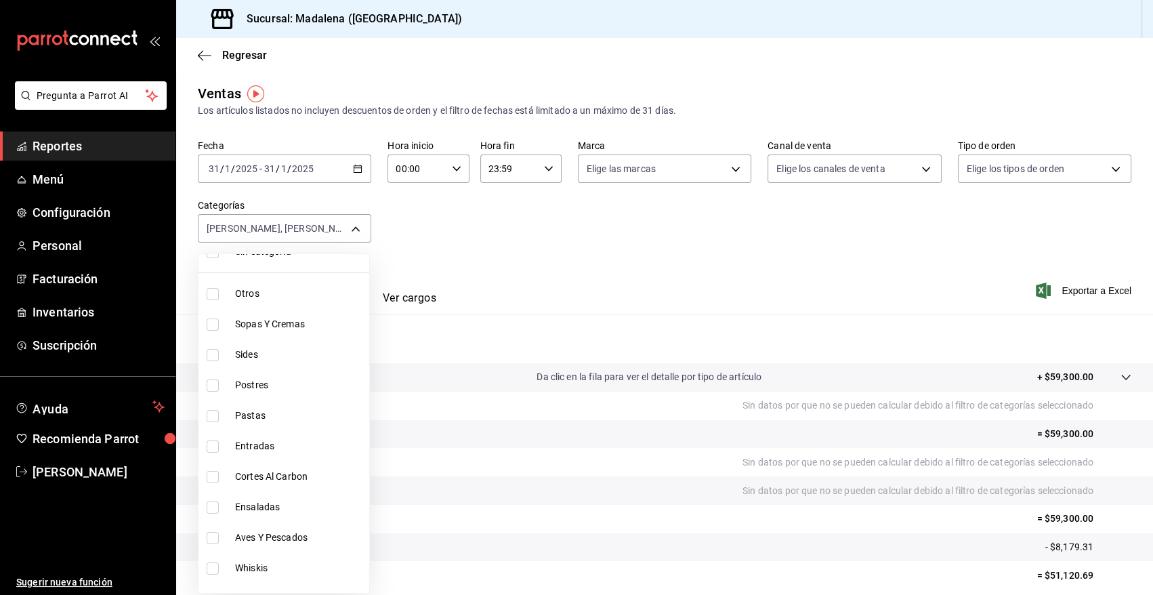
click at [566, 247] on div at bounding box center [576, 297] width 1153 height 595
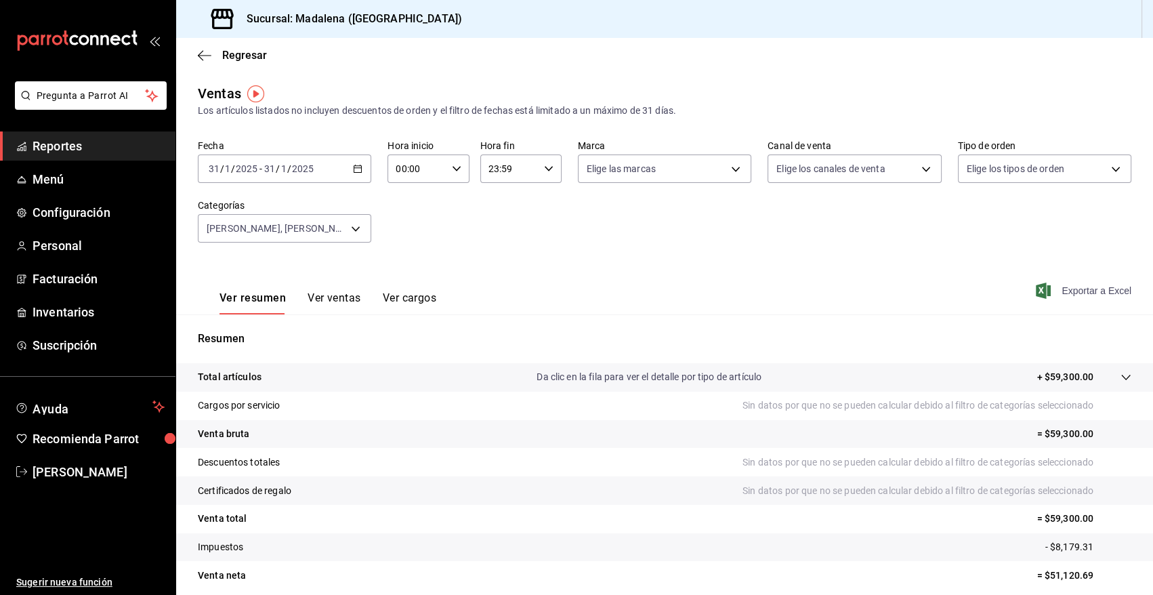
click at [1090, 289] on span "Exportar a Excel" at bounding box center [1084, 290] width 93 height 16
click at [1067, 285] on span "Exportar a Excel" at bounding box center [1084, 290] width 93 height 16
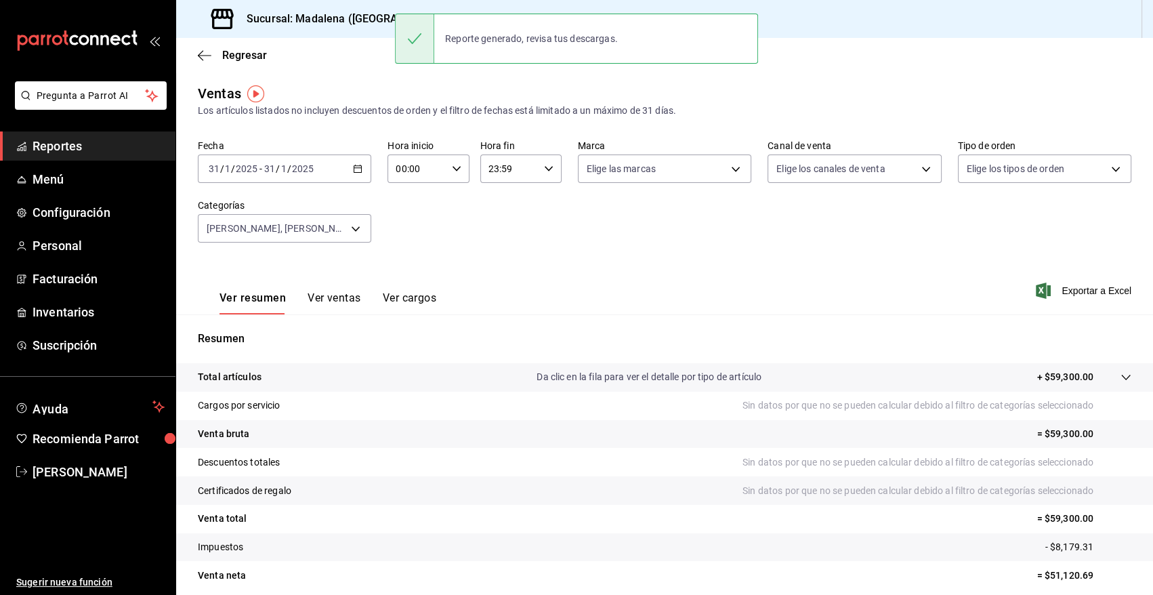
click at [358, 169] on icon "button" at bounding box center [357, 168] width 9 height 9
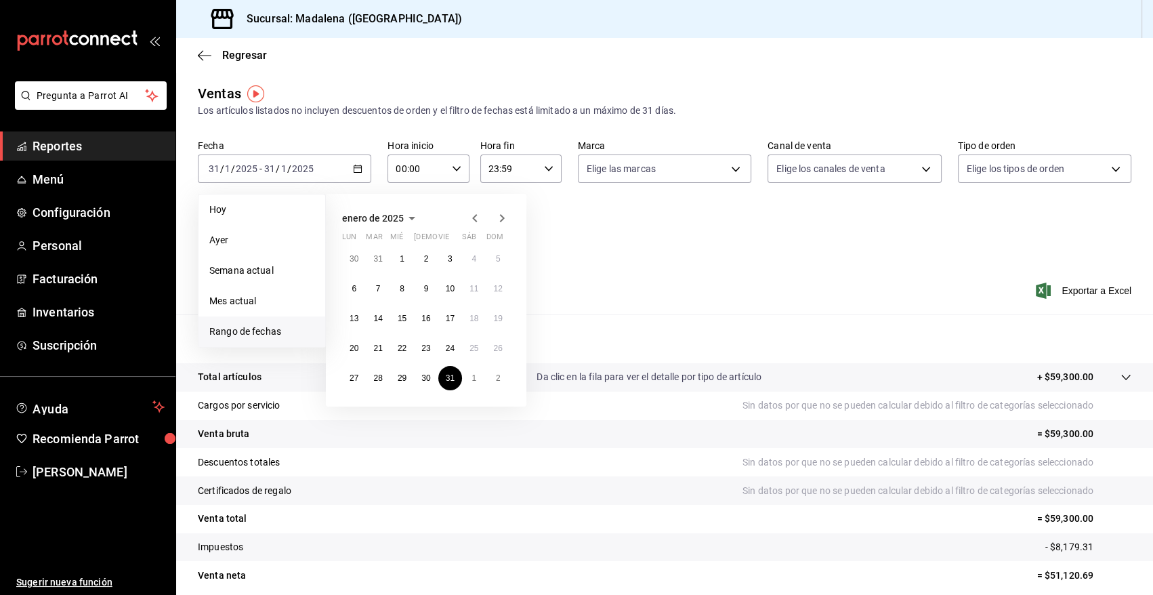
click at [410, 216] on icon "button" at bounding box center [412, 218] width 16 height 16
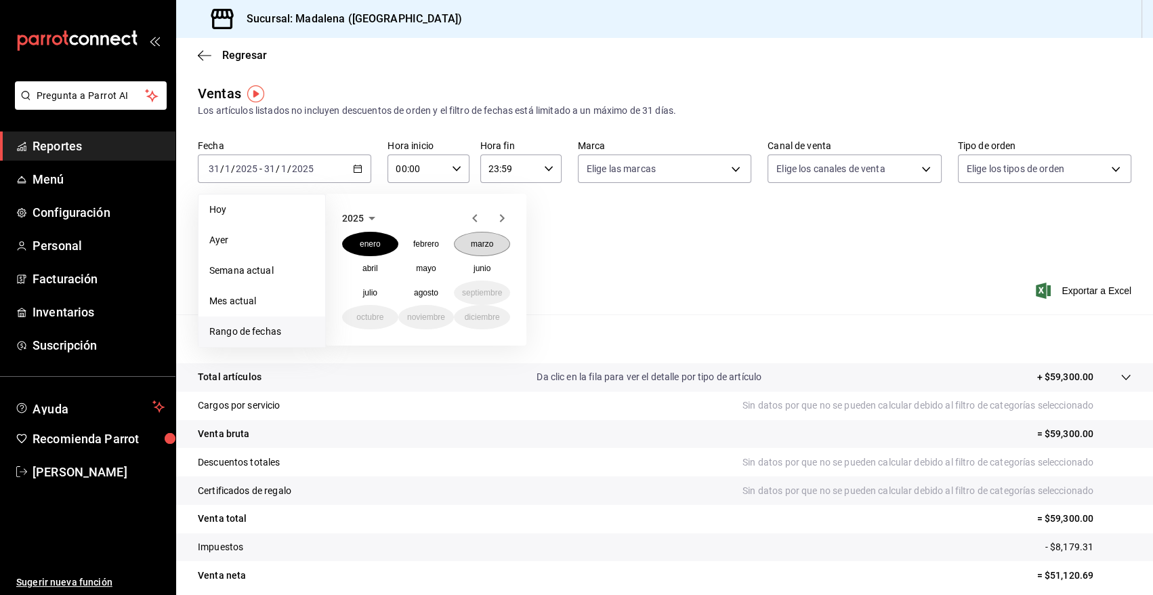
click at [491, 245] on abbr "marzo" at bounding box center [482, 243] width 22 height 9
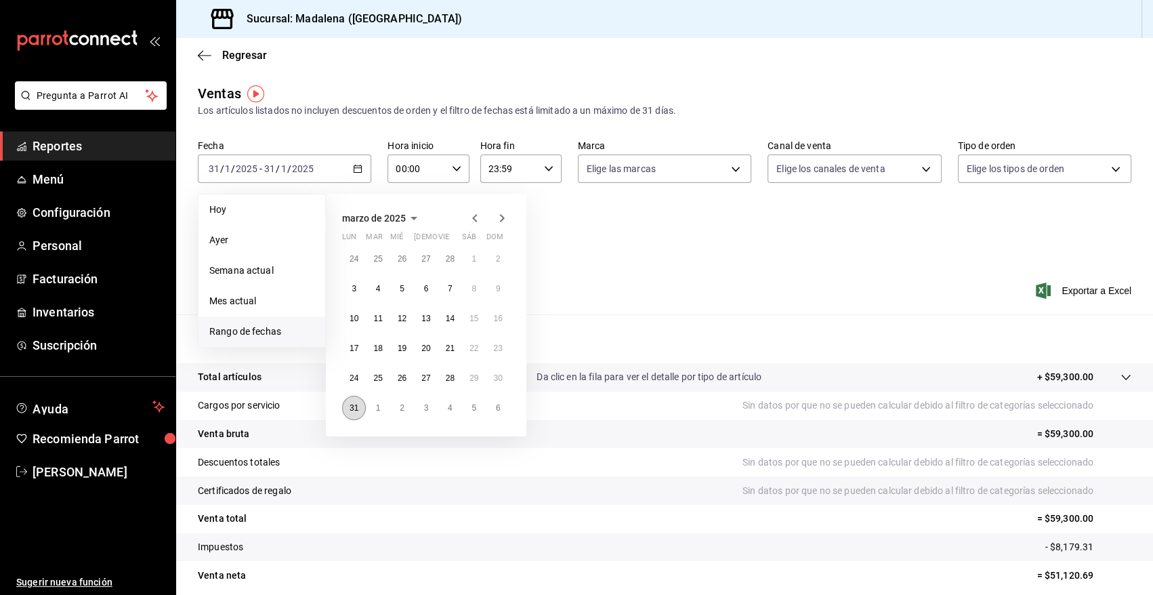
click at [349, 409] on abbr "31" at bounding box center [353, 407] width 9 height 9
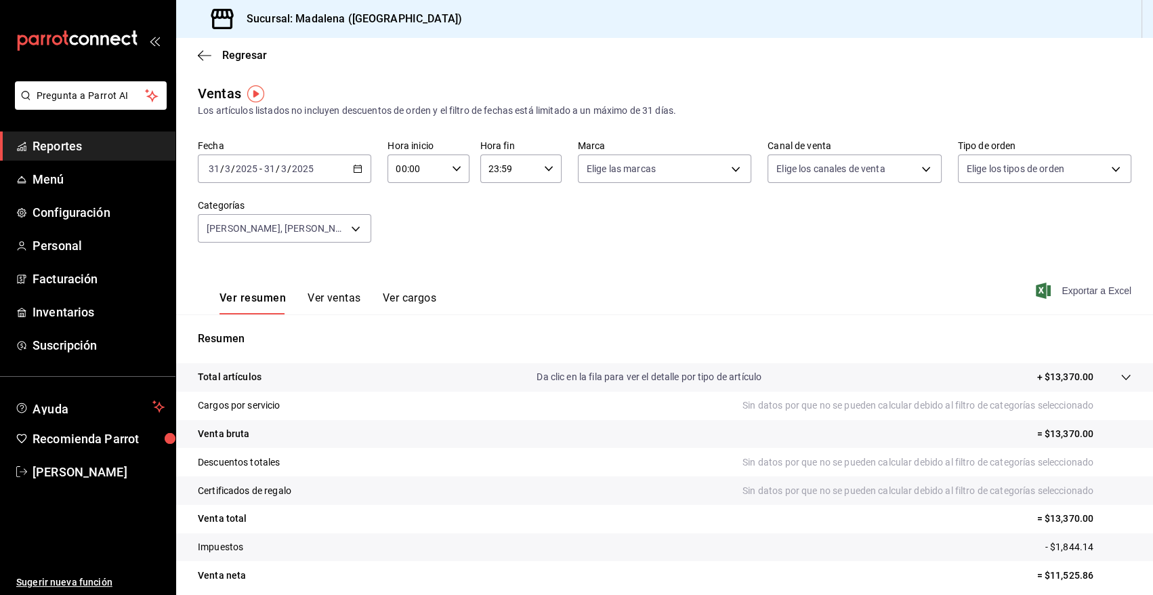
click at [1084, 291] on span "Exportar a Excel" at bounding box center [1084, 290] width 93 height 16
click at [362, 165] on div "[DATE] [DATE] - [DATE] [DATE]" at bounding box center [284, 168] width 173 height 28
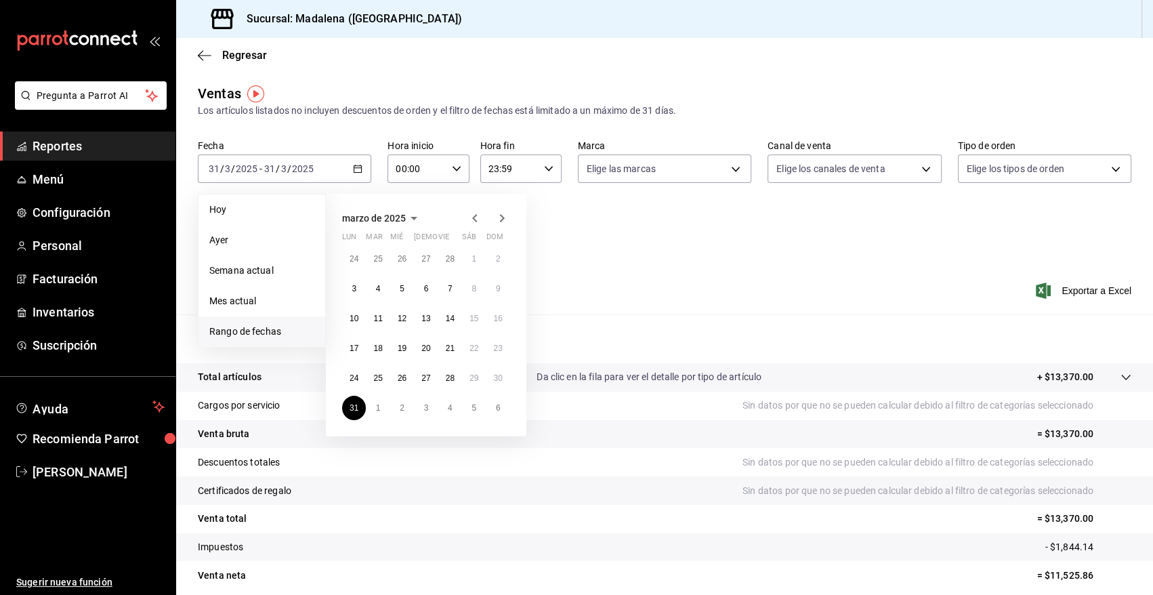
click at [413, 219] on icon "button" at bounding box center [413, 218] width 7 height 3
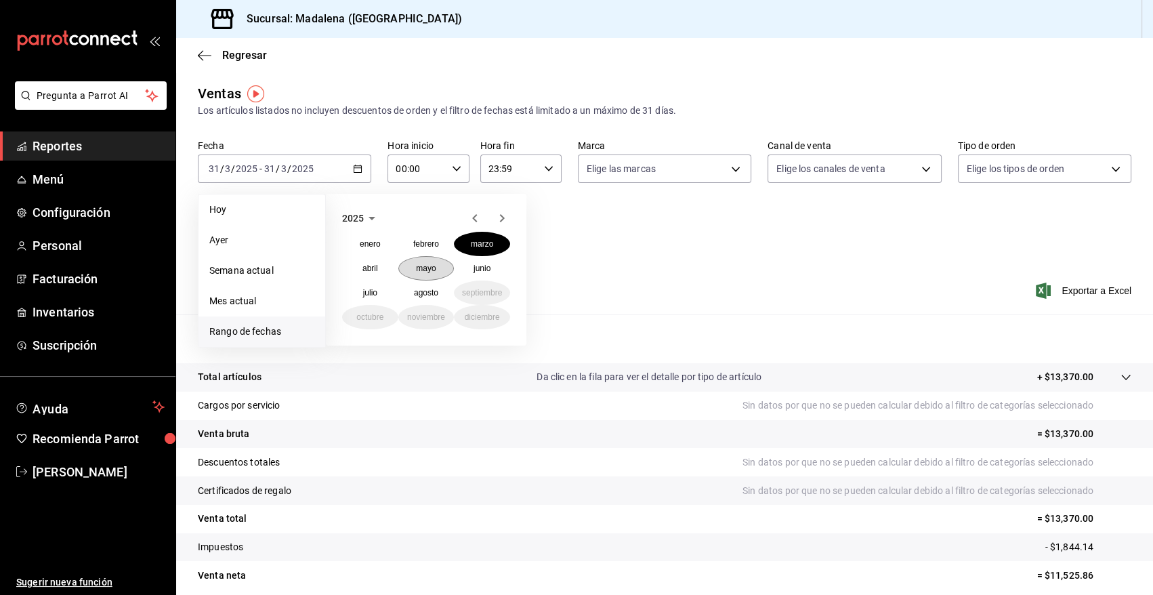
click at [440, 267] on button "mayo" at bounding box center [426, 268] width 56 height 24
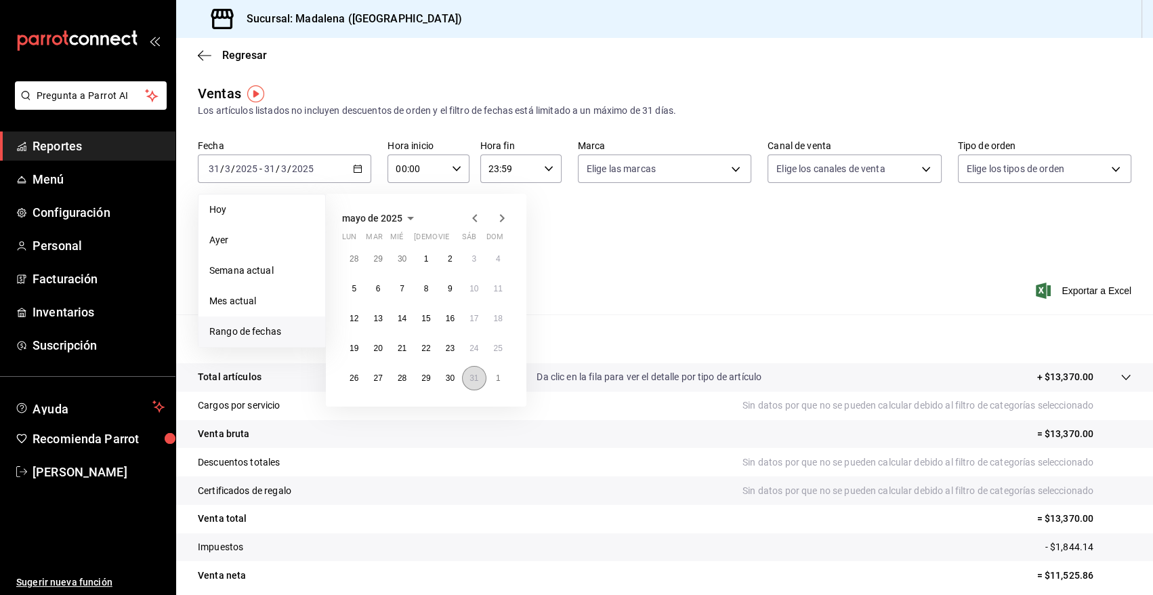
click at [475, 375] on abbr "31" at bounding box center [473, 377] width 9 height 9
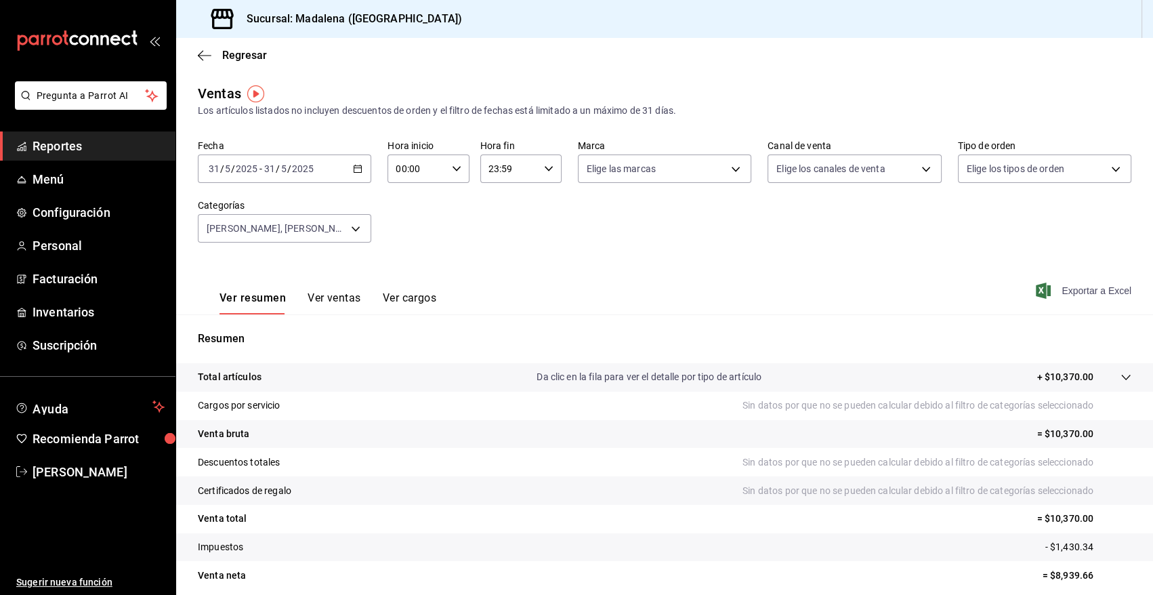
click at [1063, 290] on span "Exportar a Excel" at bounding box center [1084, 290] width 93 height 16
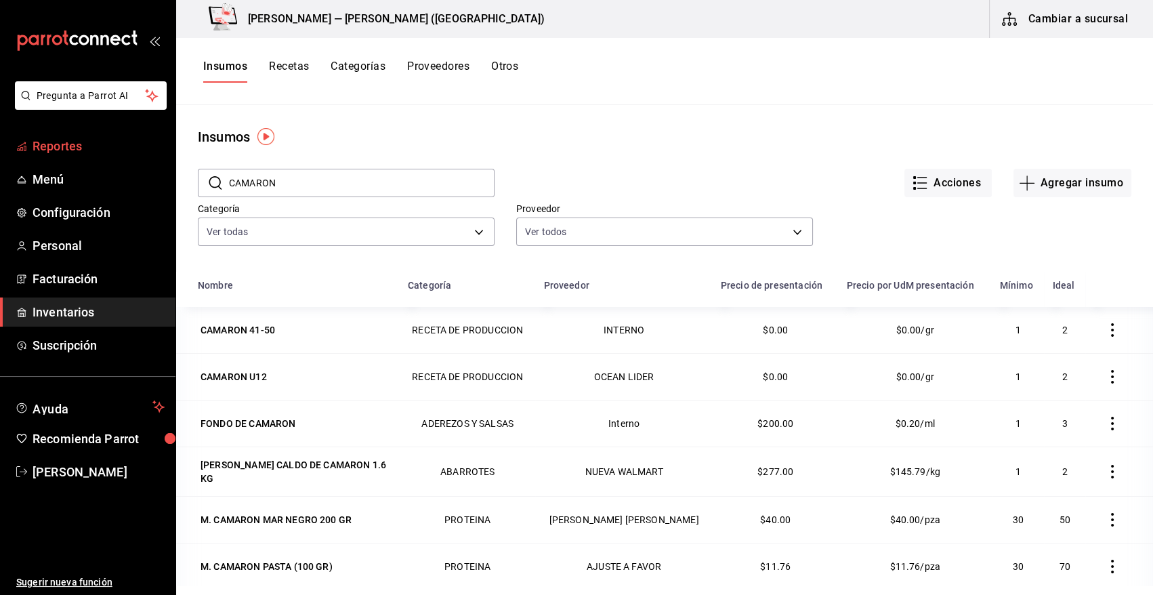
click at [63, 148] on span "Reportes" at bounding box center [99, 146] width 132 height 18
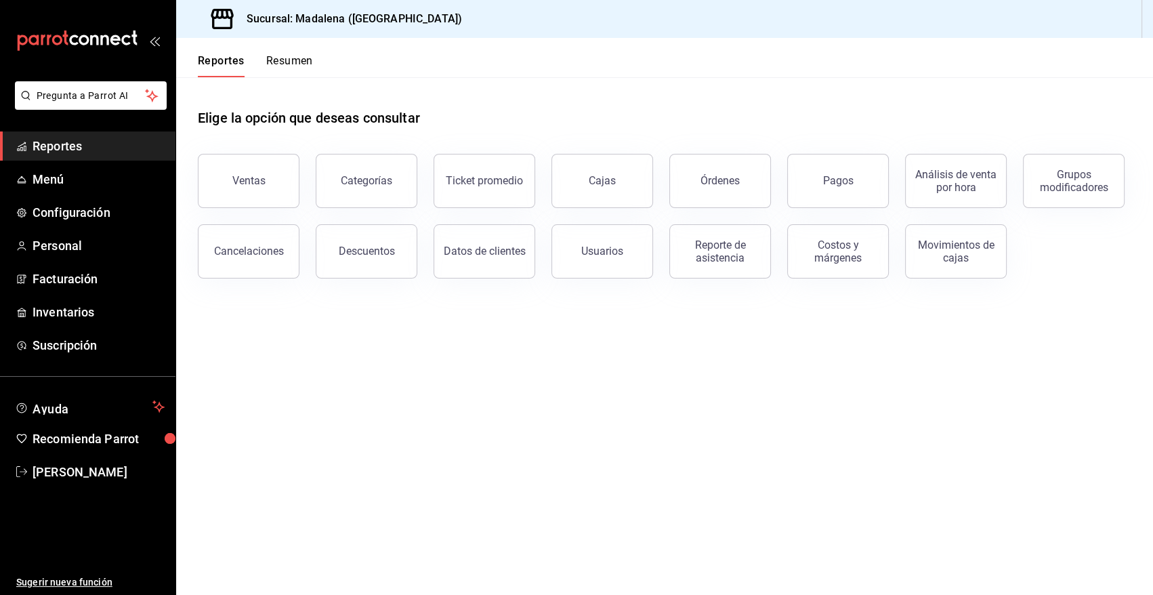
click at [196, 198] on div "Ventas" at bounding box center [241, 172] width 118 height 70
click at [243, 193] on button "Ventas" at bounding box center [249, 181] width 102 height 54
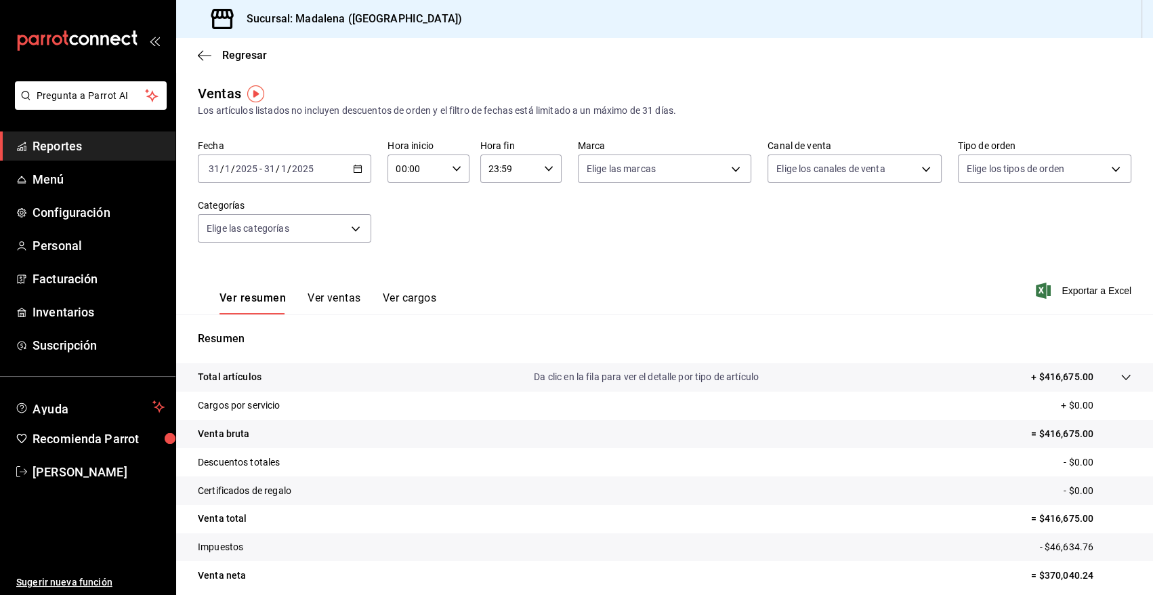
click at [356, 166] on icon "button" at bounding box center [357, 168] width 9 height 9
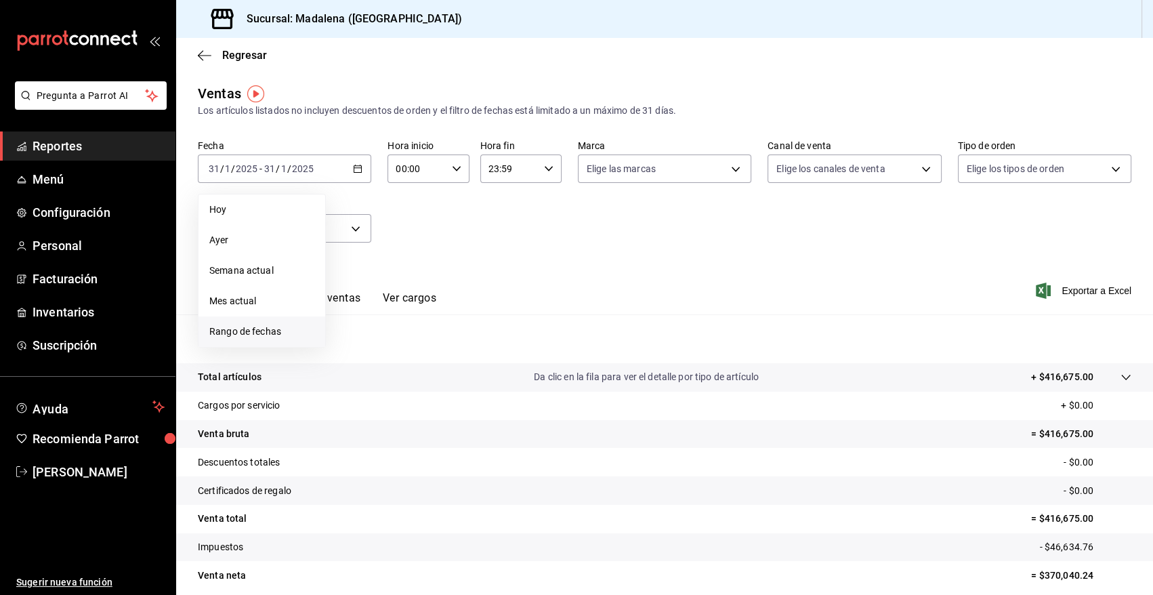
click at [241, 333] on span "Rango de fechas" at bounding box center [261, 331] width 105 height 14
click at [412, 218] on icon "button" at bounding box center [416, 218] width 16 height 16
click at [367, 244] on abbr "enero" at bounding box center [370, 243] width 21 height 9
click at [448, 379] on abbr "31" at bounding box center [450, 377] width 9 height 9
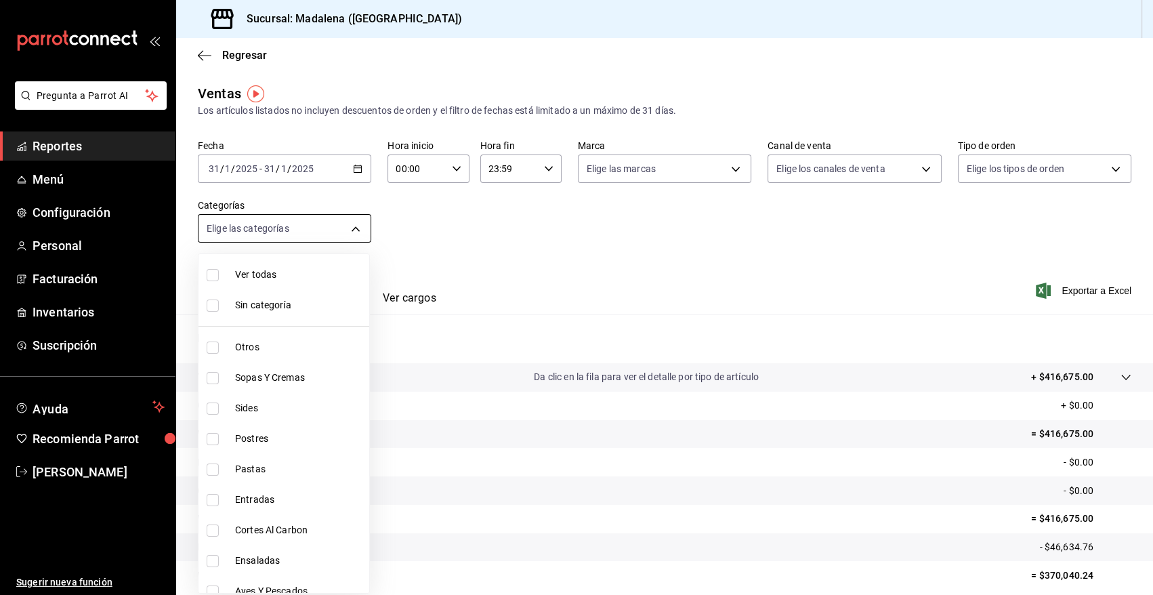
click at [352, 230] on body "Pregunta a Parrot AI Reportes Menú Configuración Personal Facturación Inventari…" at bounding box center [576, 297] width 1153 height 595
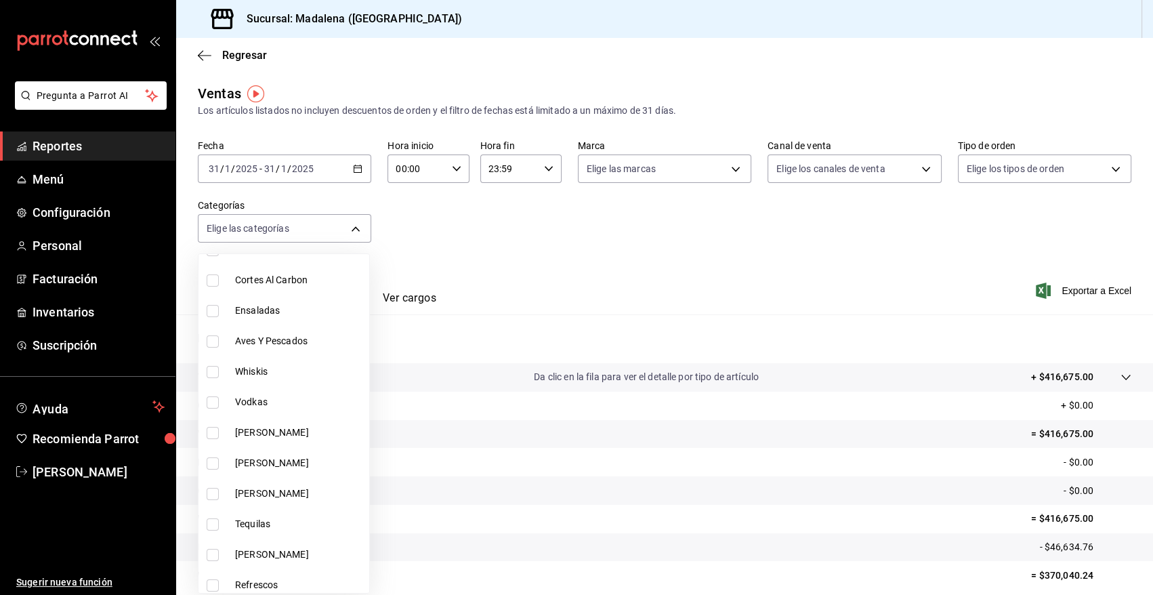
scroll to position [356, 0]
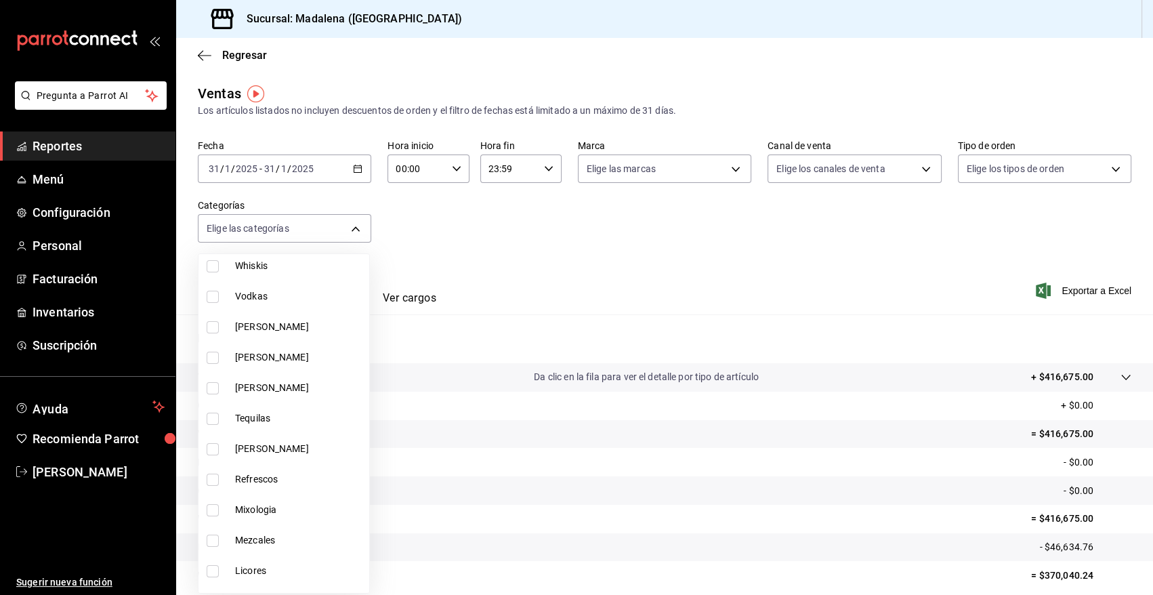
click at [205, 509] on li "Mixologia" at bounding box center [283, 509] width 171 height 30
type input "cbf77455-f044-4e88-b751-0d0c8555baeb"
checkbox input "true"
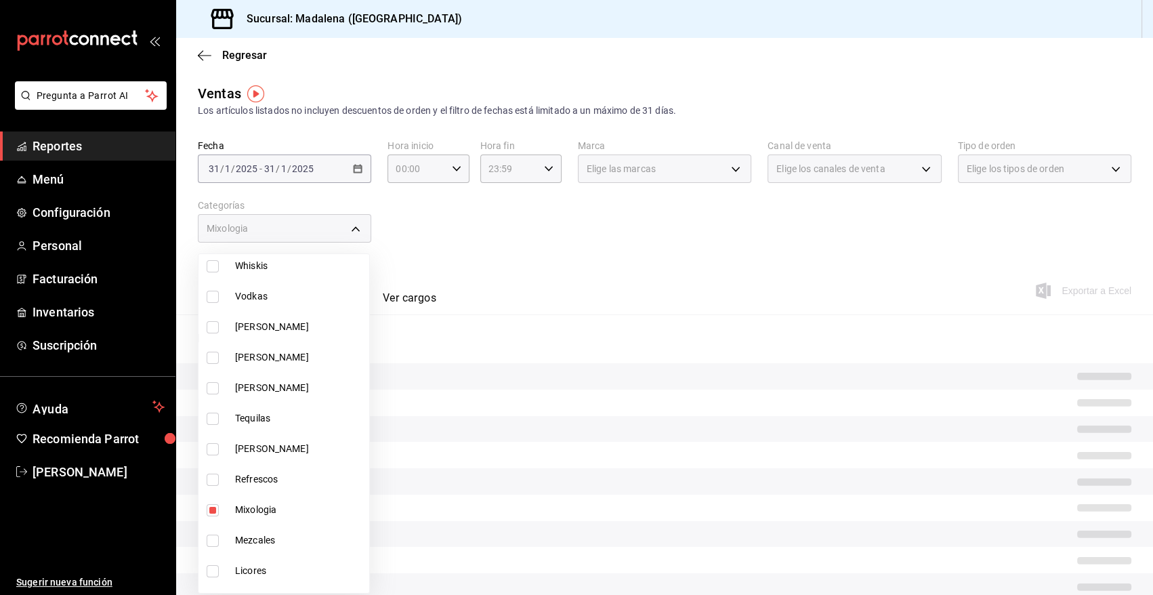
click at [457, 267] on div at bounding box center [576, 297] width 1153 height 595
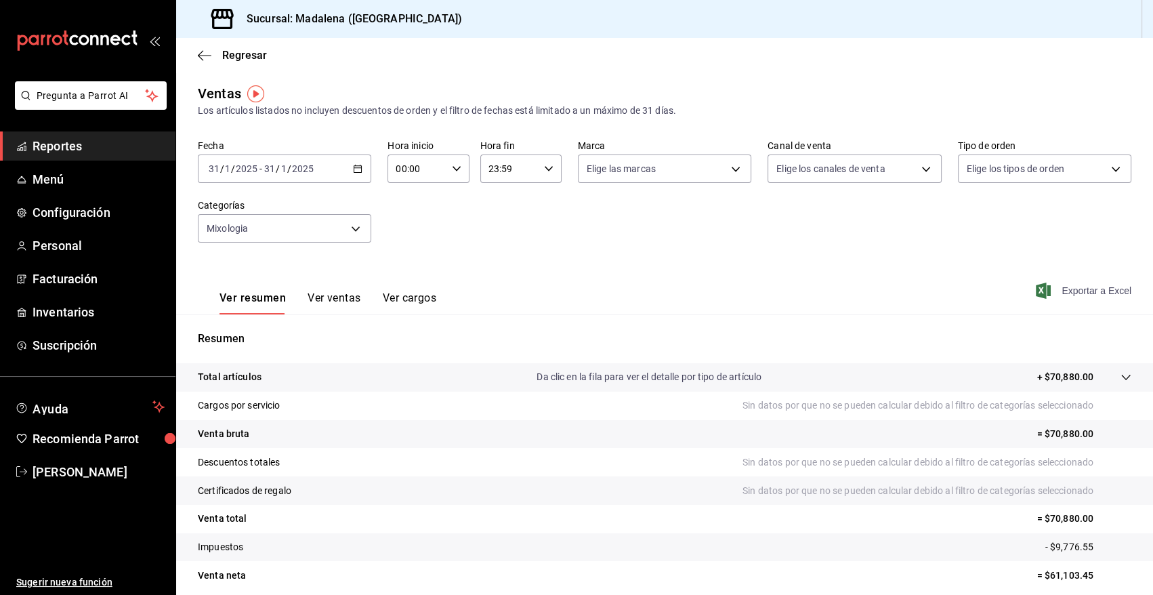
click at [1068, 291] on span "Exportar a Excel" at bounding box center [1084, 290] width 93 height 16
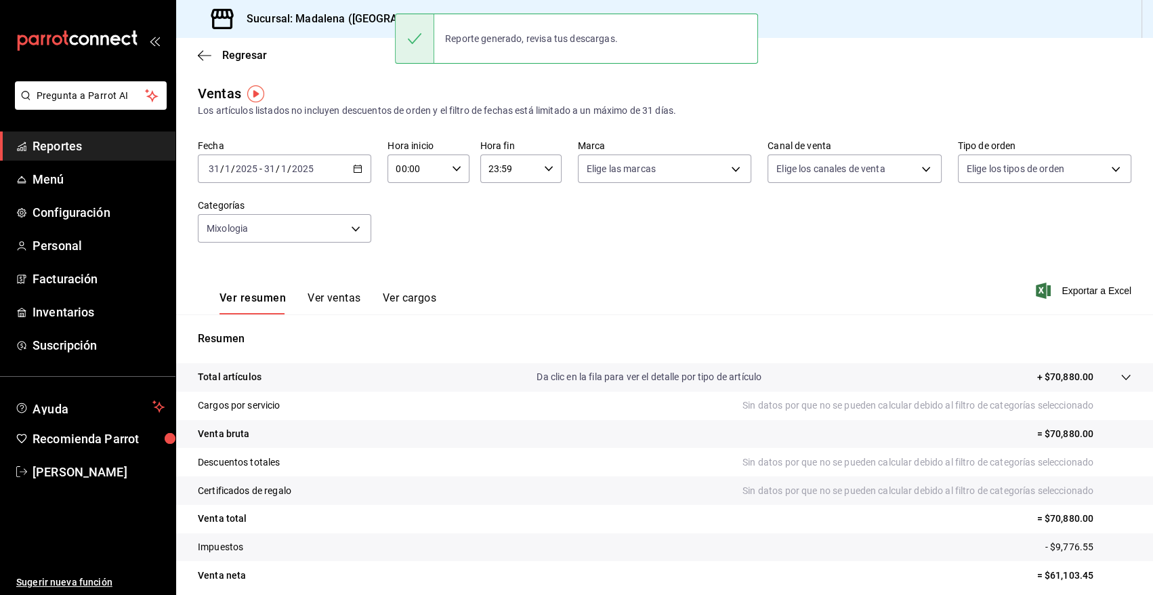
click at [361, 169] on div "2025-01-31 31 / 1 / 2025 - 2025-01-31 31 / 1 / 2025" at bounding box center [284, 168] width 173 height 28
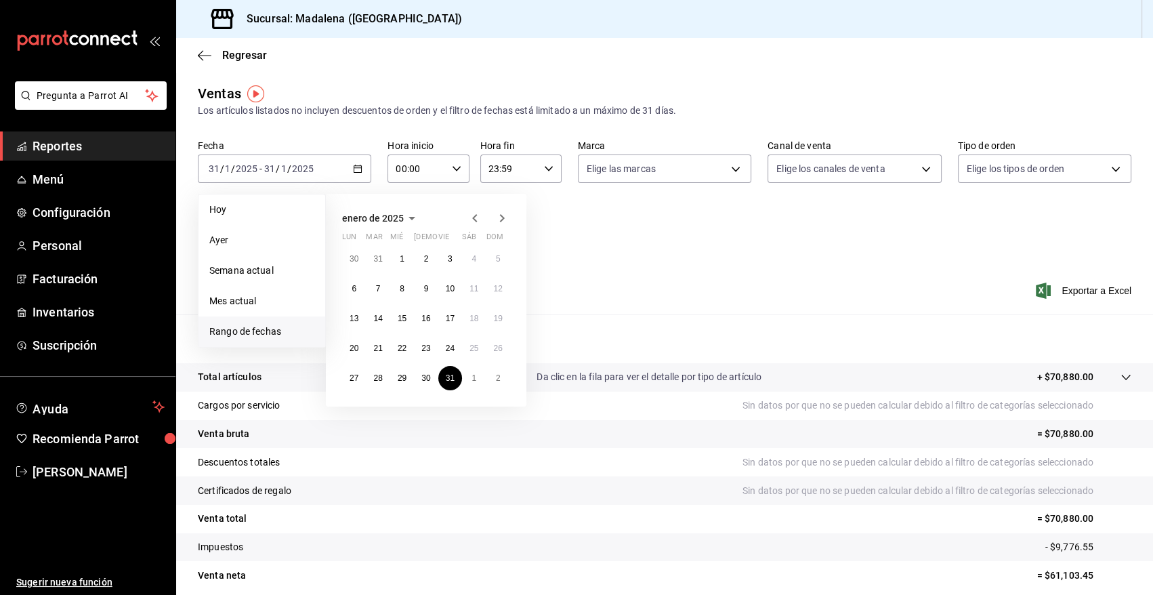
click at [412, 218] on icon "button" at bounding box center [411, 218] width 7 height 3
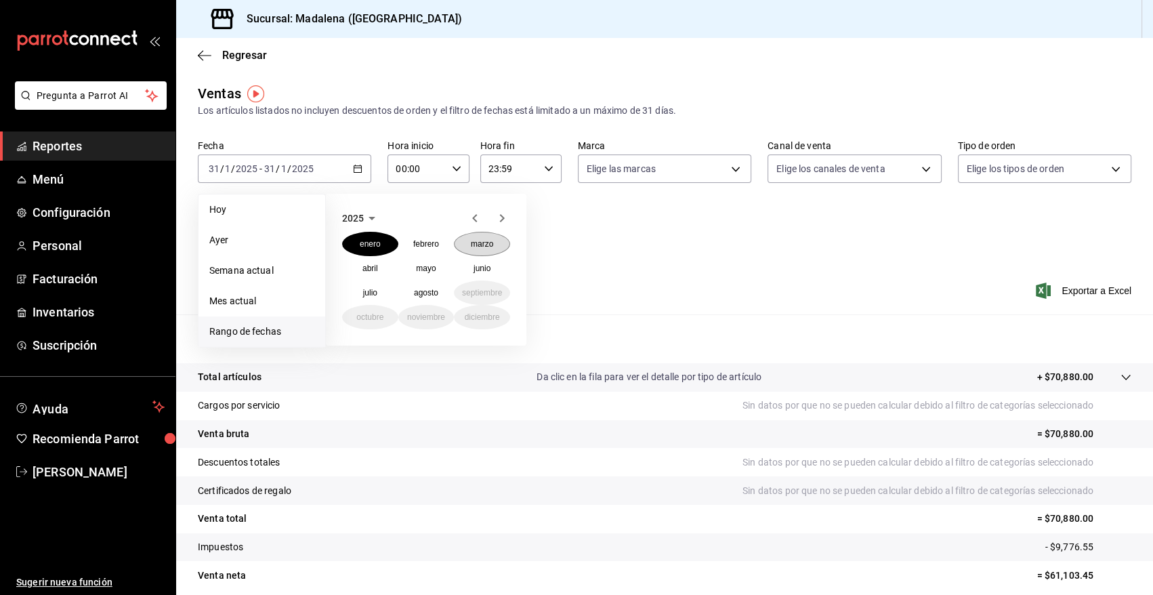
click at [495, 252] on button "marzo" at bounding box center [482, 244] width 56 height 24
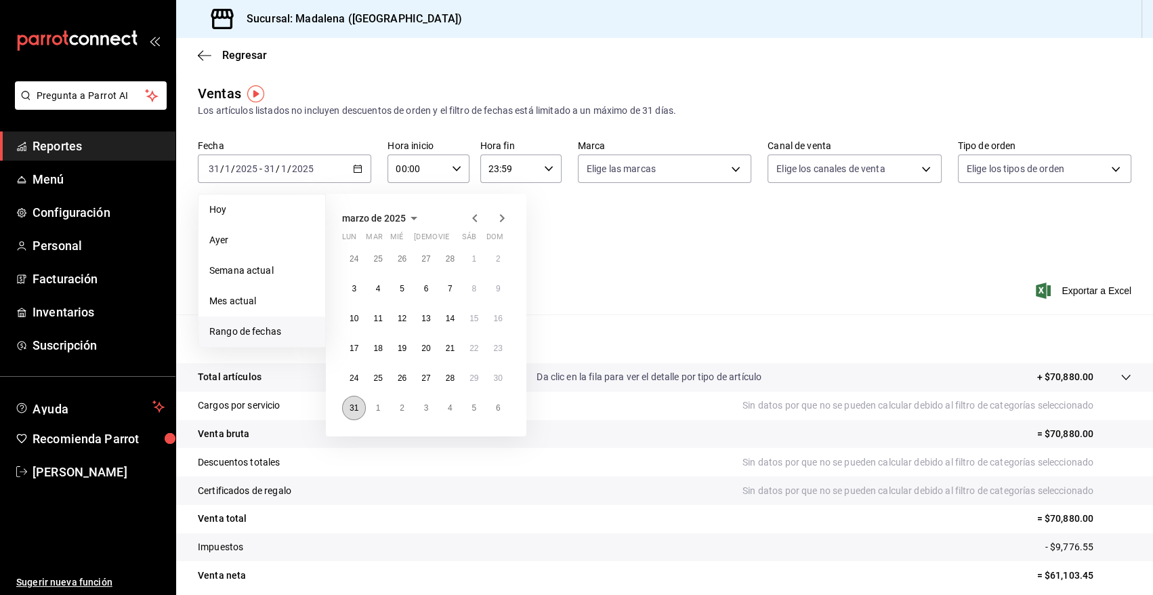
click at [356, 413] on button "31" at bounding box center [354, 408] width 24 height 24
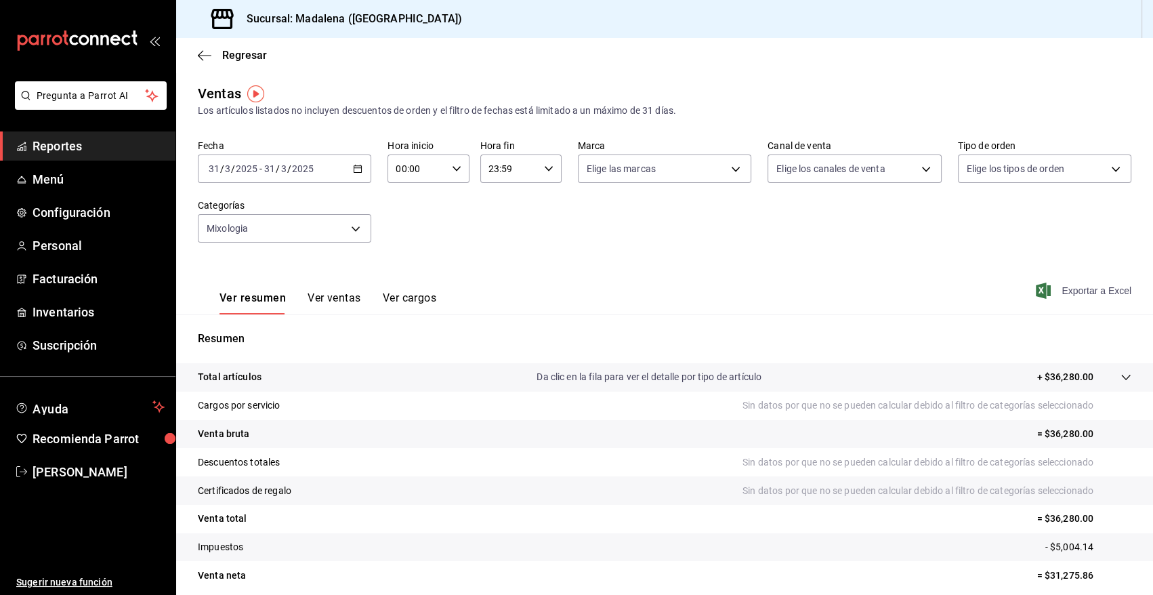
click at [1070, 292] on span "Exportar a Excel" at bounding box center [1084, 290] width 93 height 16
click at [355, 167] on \(Stroke\) "button" at bounding box center [357, 167] width 7 height 1
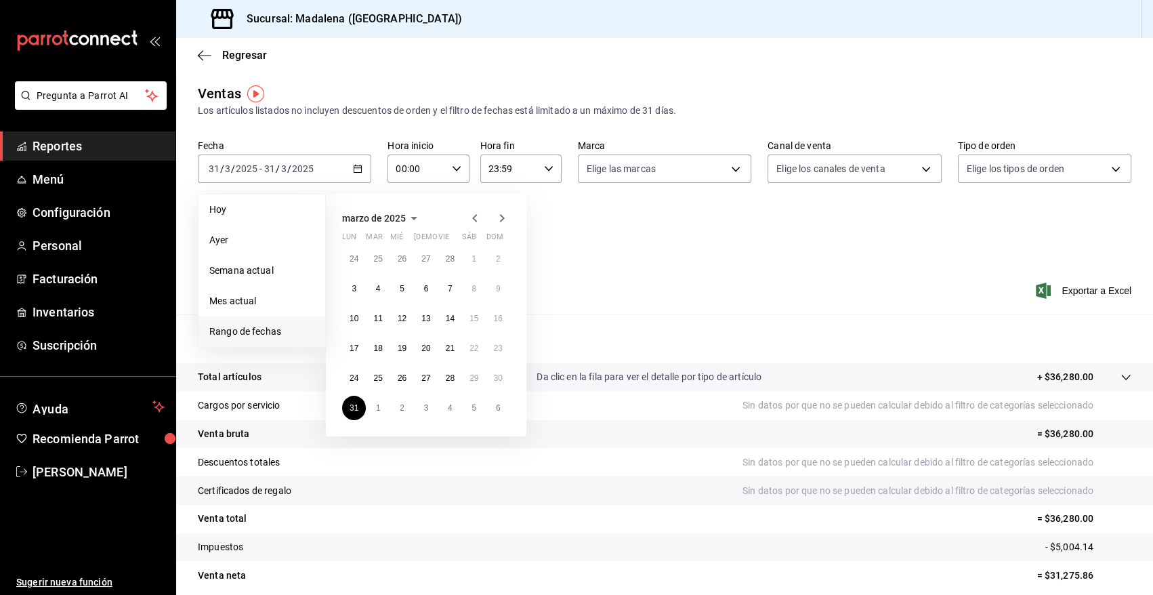
click at [411, 217] on icon "button" at bounding box center [414, 218] width 16 height 16
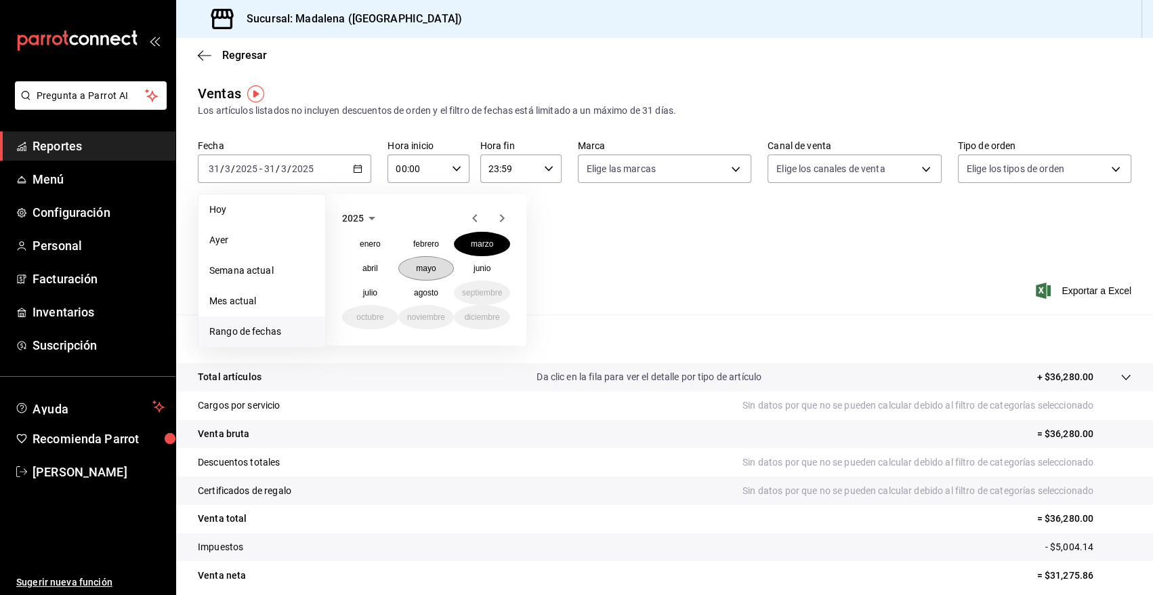
click at [423, 272] on abbr "mayo" at bounding box center [426, 267] width 20 height 9
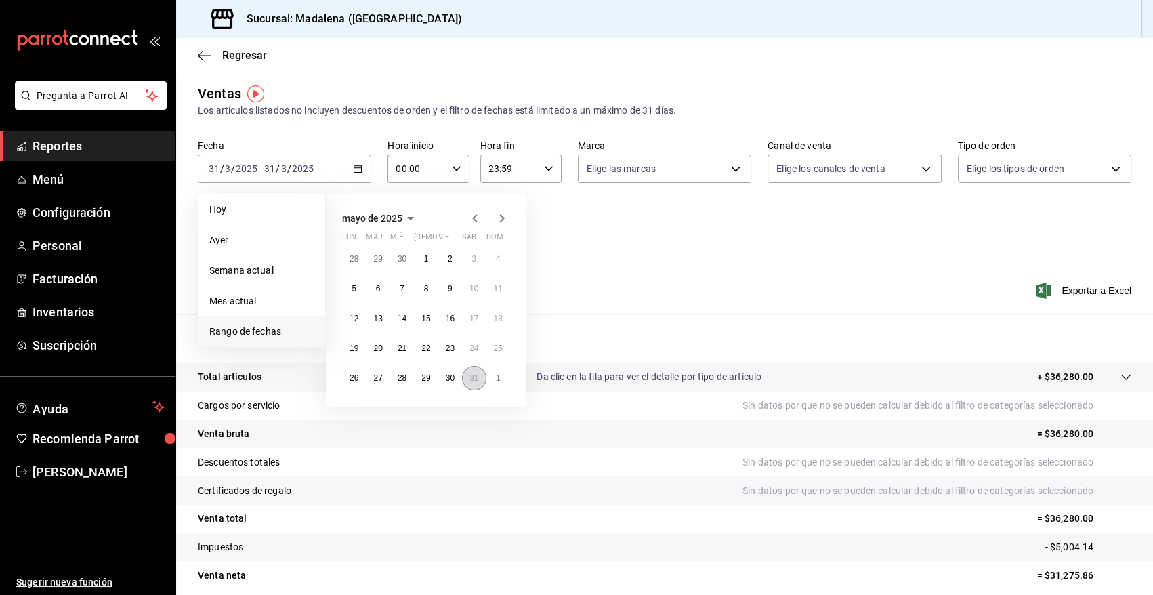
click at [474, 379] on abbr "31" at bounding box center [473, 377] width 9 height 9
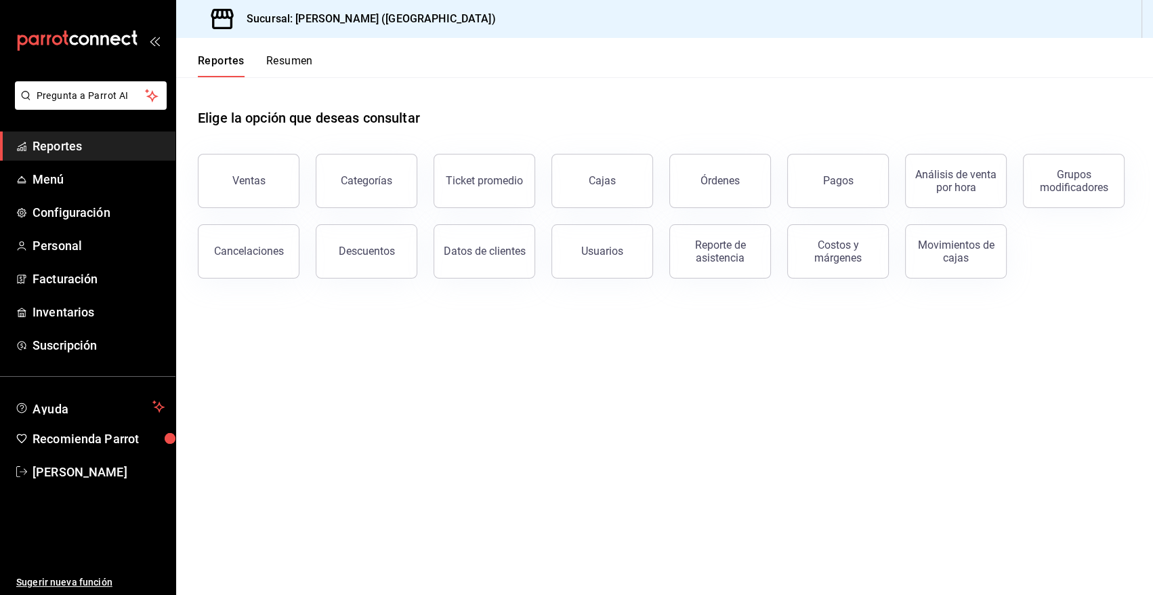
click at [72, 147] on span "Reportes" at bounding box center [99, 146] width 132 height 18
click at [276, 152] on div "Ventas" at bounding box center [241, 172] width 118 height 70
click at [270, 169] on button "Ventas" at bounding box center [249, 181] width 102 height 54
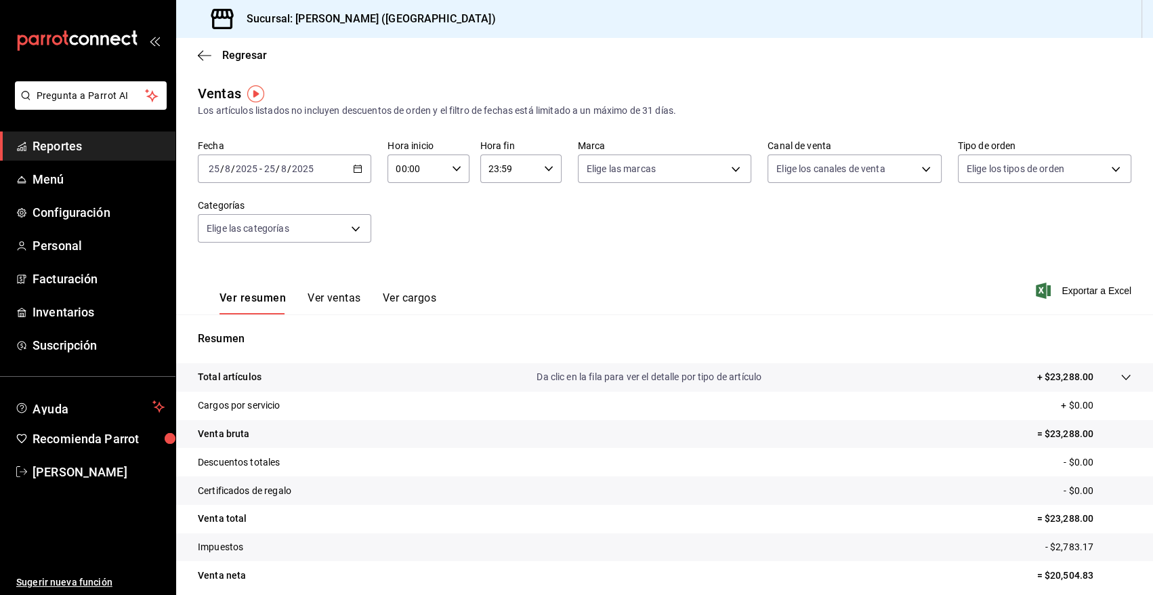
click at [353, 172] on icon "button" at bounding box center [357, 168] width 9 height 9
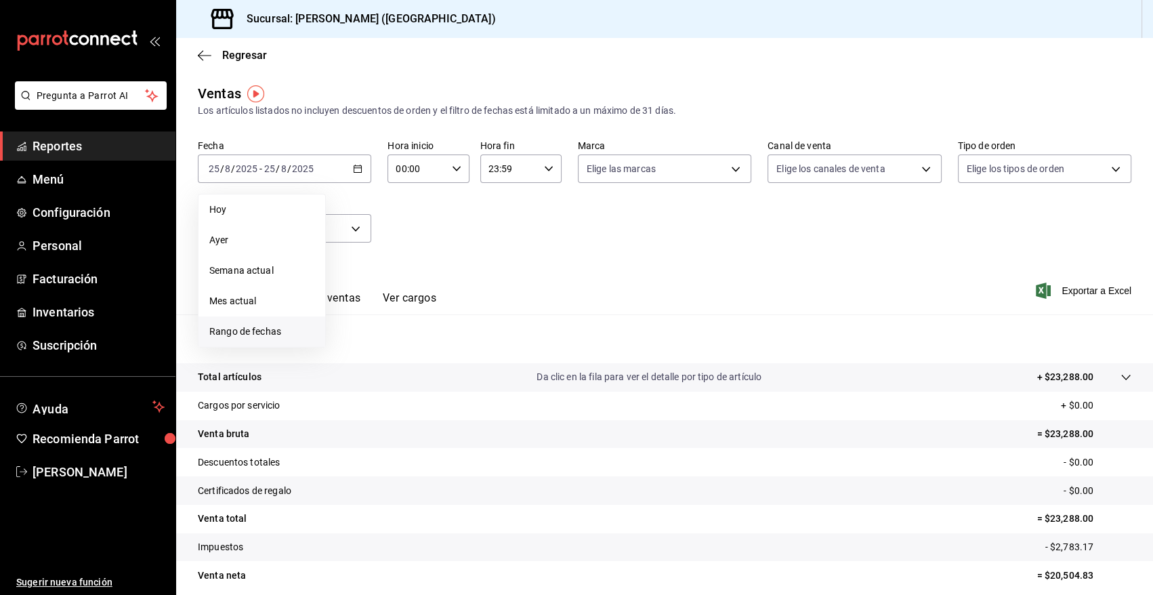
click at [251, 335] on span "Rango de fechas" at bounding box center [261, 331] width 105 height 14
click at [413, 215] on icon "button" at bounding box center [416, 218] width 16 height 16
click at [429, 265] on abbr "mayo" at bounding box center [426, 267] width 20 height 9
click at [420, 253] on button "1" at bounding box center [426, 259] width 24 height 24
click at [471, 375] on abbr "31" at bounding box center [473, 377] width 9 height 9
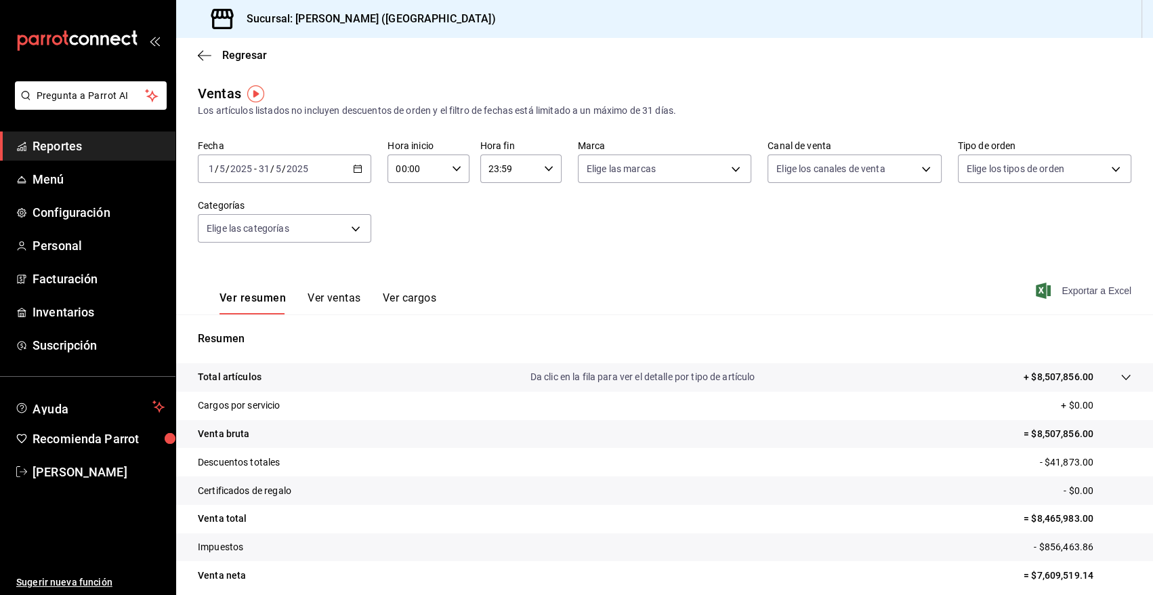
click at [1070, 294] on span "Exportar a Excel" at bounding box center [1084, 290] width 93 height 16
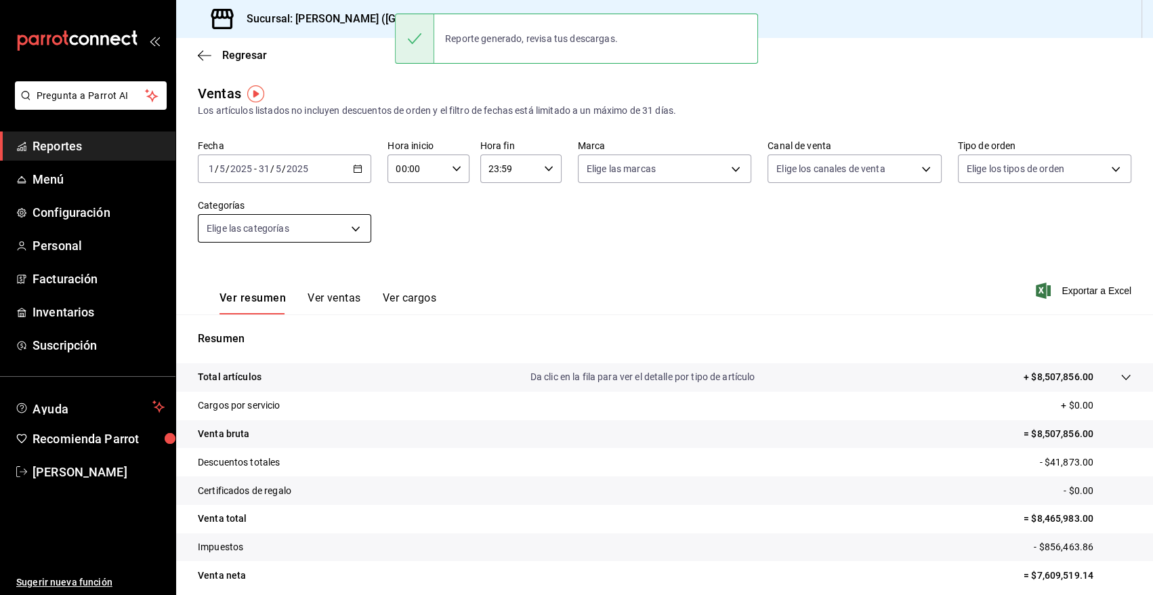
click at [356, 224] on body "Pregunta a Parrot AI Reportes Menú Configuración Personal Facturación Inventari…" at bounding box center [576, 297] width 1153 height 595
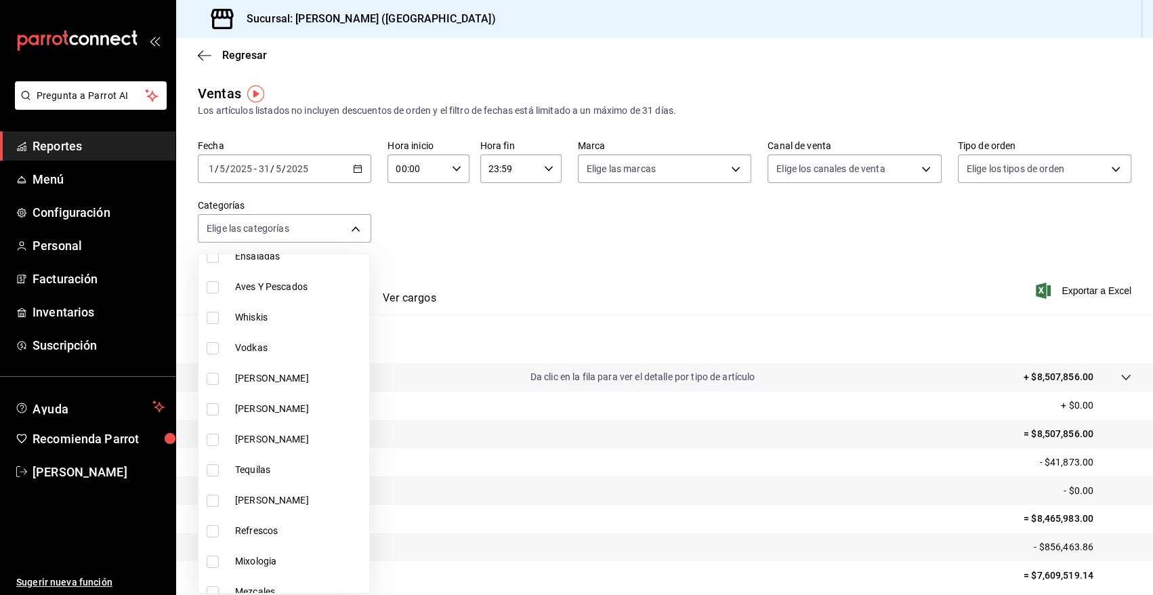
scroll to position [305, 0]
click at [210, 376] on input "checkbox" at bounding box center [213, 378] width 12 height 12
checkbox input "true"
type input "cb955d70-6ff3-4edf-b9a1-8c0d7bf12a47"
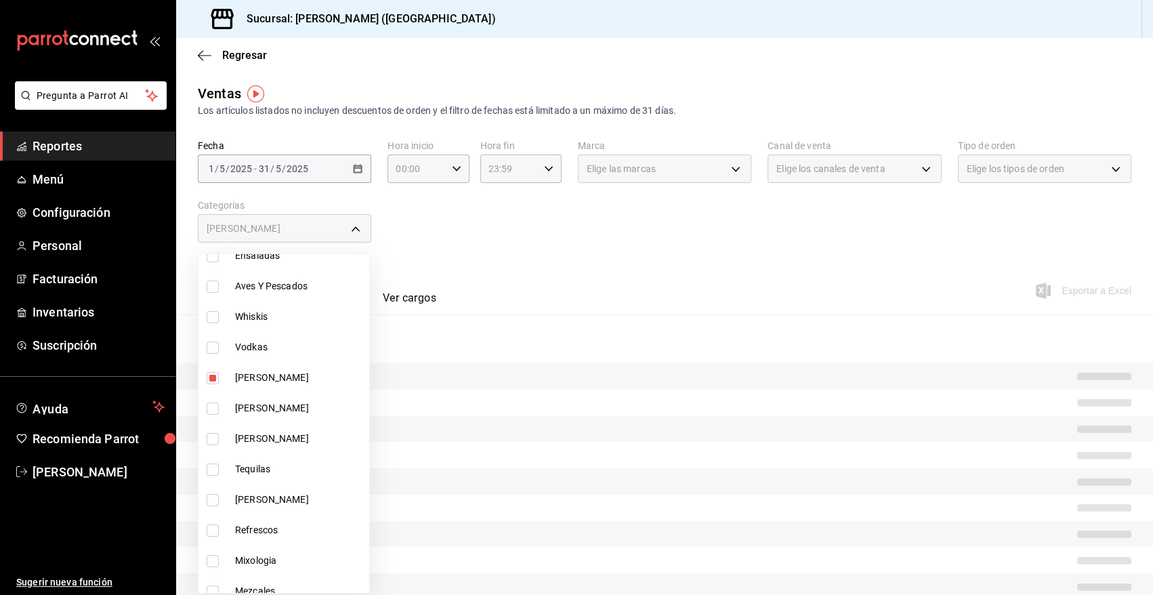
click at [213, 406] on input "checkbox" at bounding box center [213, 408] width 12 height 12
checkbox input "true"
type input "cb955d70-6ff3-4edf-b9a1-8c0d7bf12a47,88a5c3f7-6082-435f-a13d-68e76c0ea5ed"
click at [214, 440] on input "checkbox" at bounding box center [213, 439] width 12 height 12
checkbox input "true"
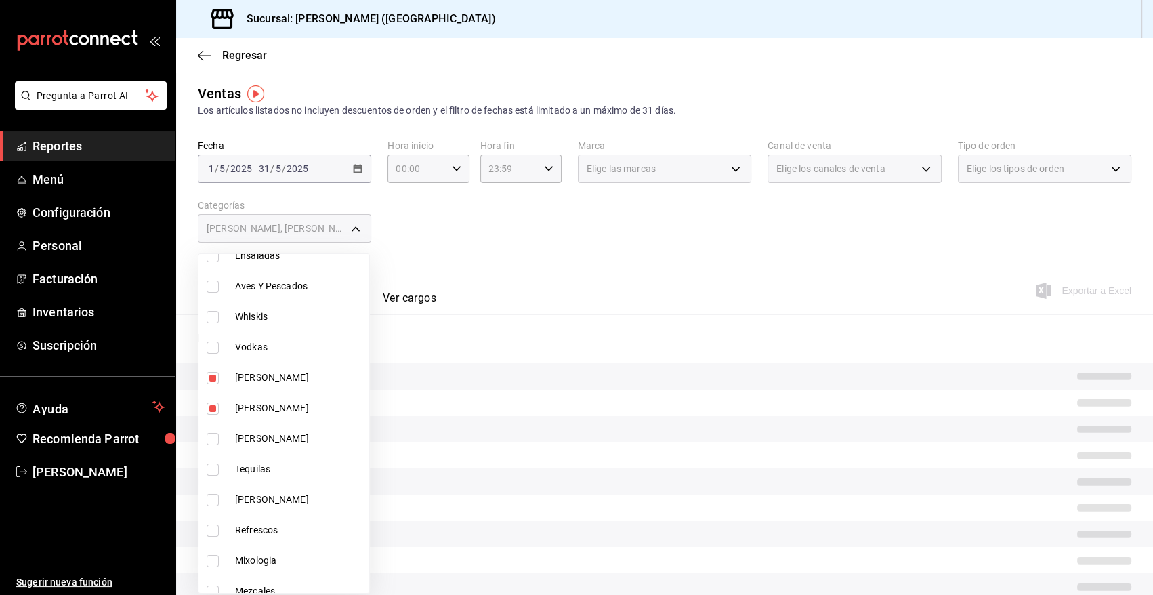
type input "cb955d70-6ff3-4edf-b9a1-8c0d7bf12a47,88a5c3f7-6082-435f-a13d-68e76c0ea5ed,5729e…"
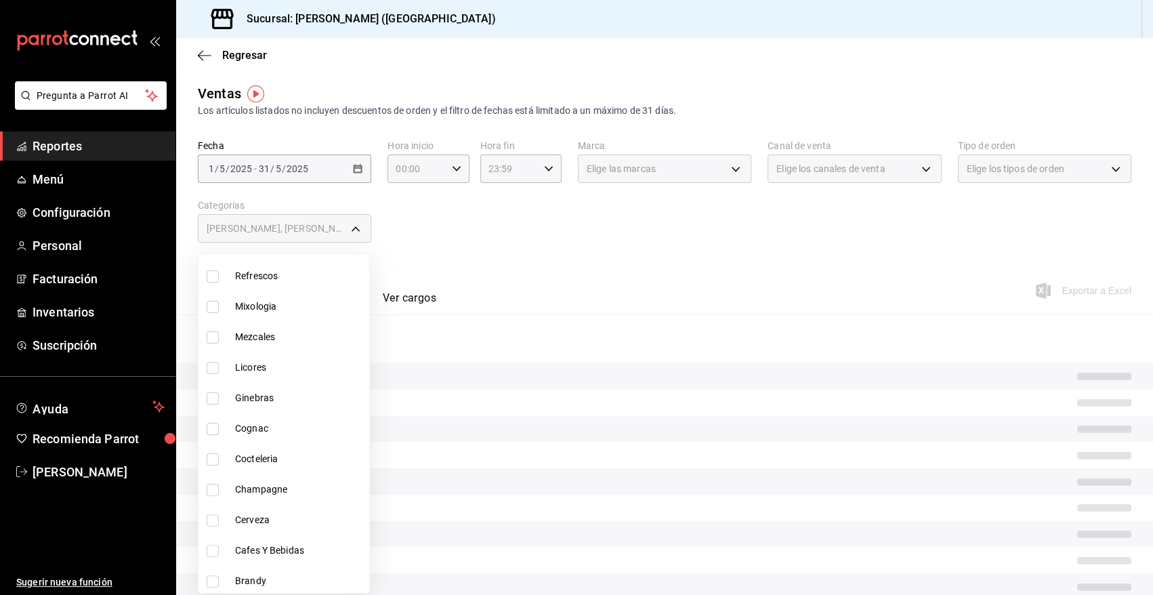
scroll to position [561, 0]
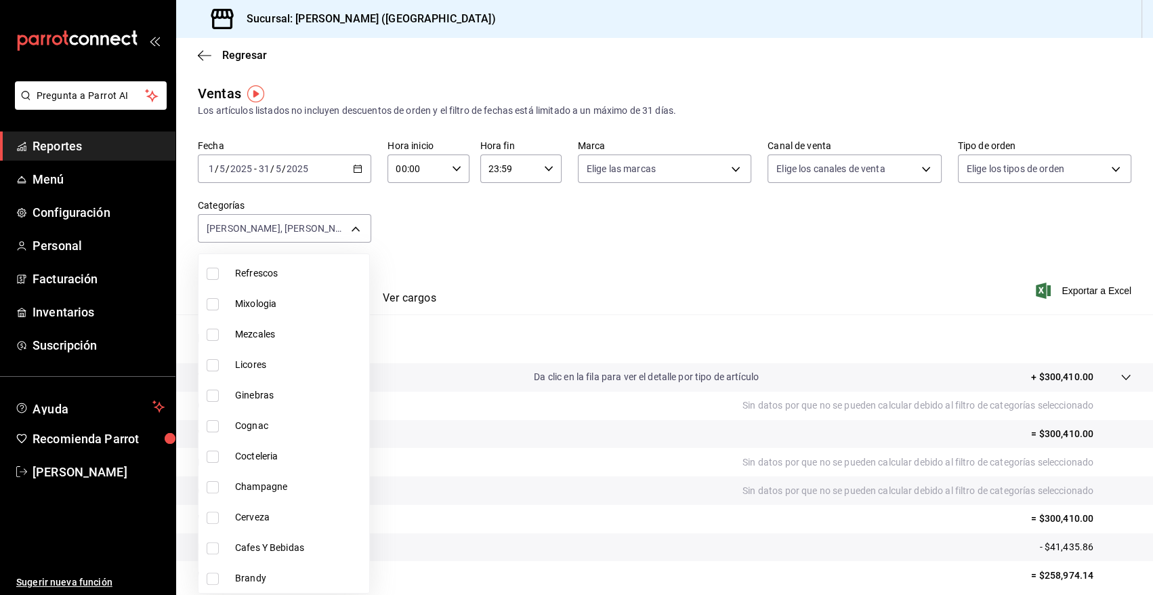
click at [211, 485] on input "checkbox" at bounding box center [213, 487] width 12 height 12
checkbox input "true"
type input "cb955d70-6ff3-4edf-b9a1-8c0d7bf12a47,88a5c3f7-6082-435f-a13d-68e76c0ea5ed,5729e…"
click at [1084, 290] on div at bounding box center [576, 297] width 1153 height 595
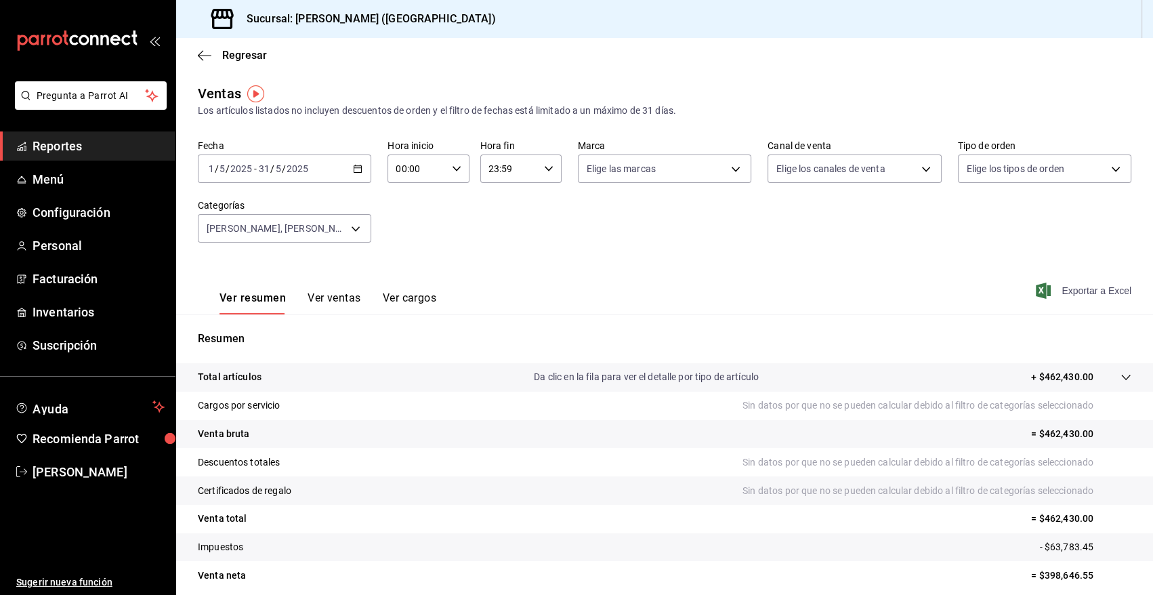
click at [1083, 291] on span "Exportar a Excel" at bounding box center [1084, 290] width 93 height 16
